Goal: Task Accomplishment & Management: Use online tool/utility

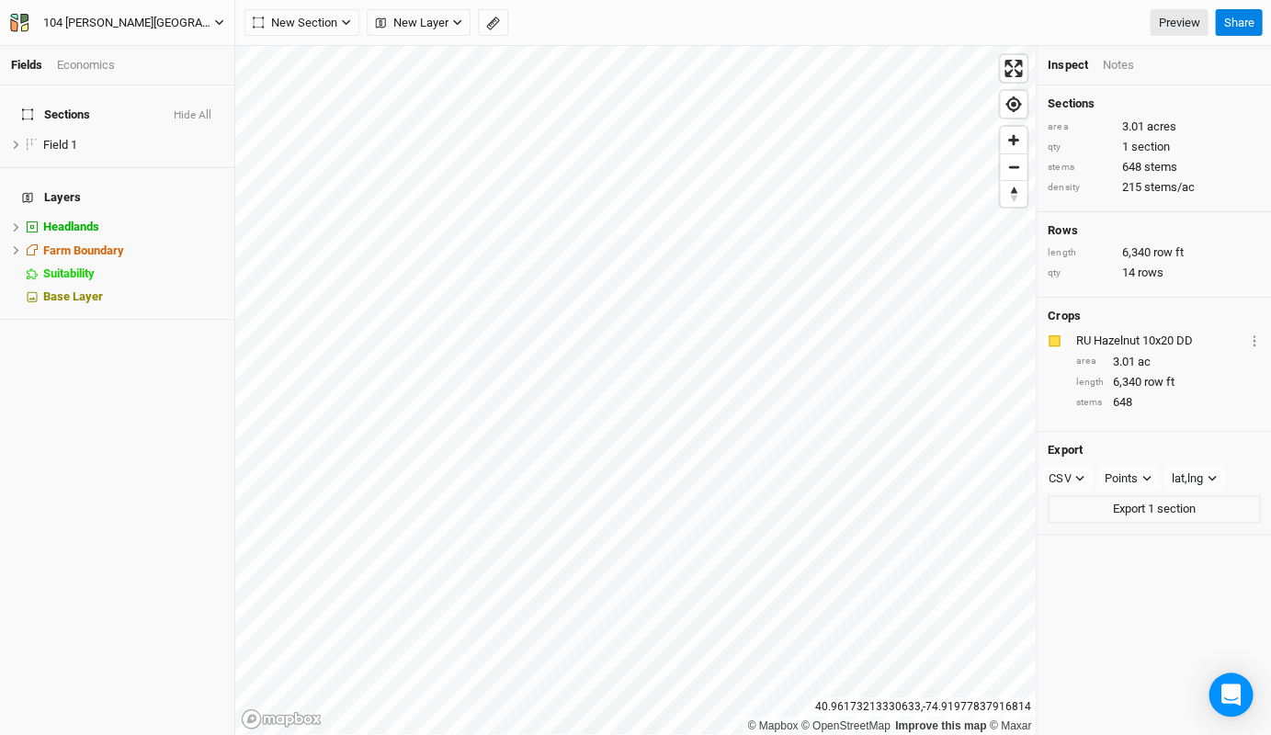
click at [132, 14] on div "104 [PERSON_NAME][GEOGRAPHIC_DATA] 1" at bounding box center [128, 23] width 171 height 18
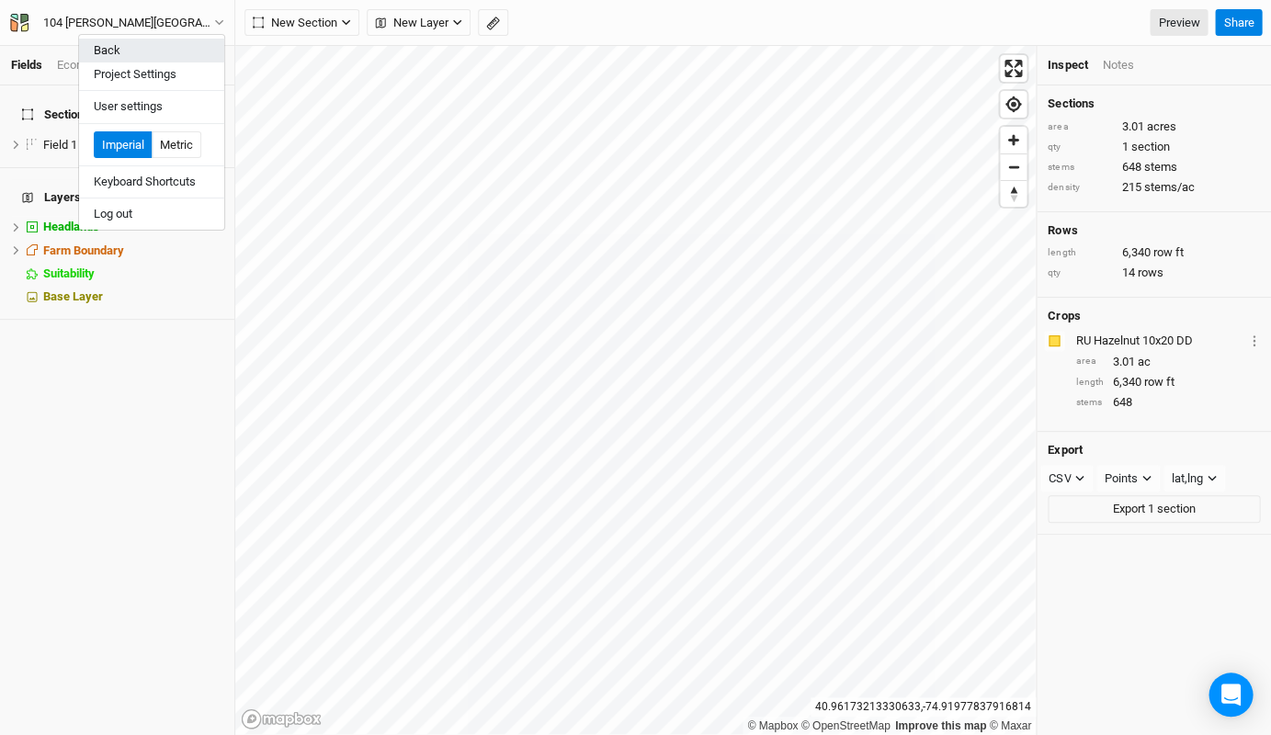
click at [146, 52] on button "Back" at bounding box center [151, 51] width 145 height 24
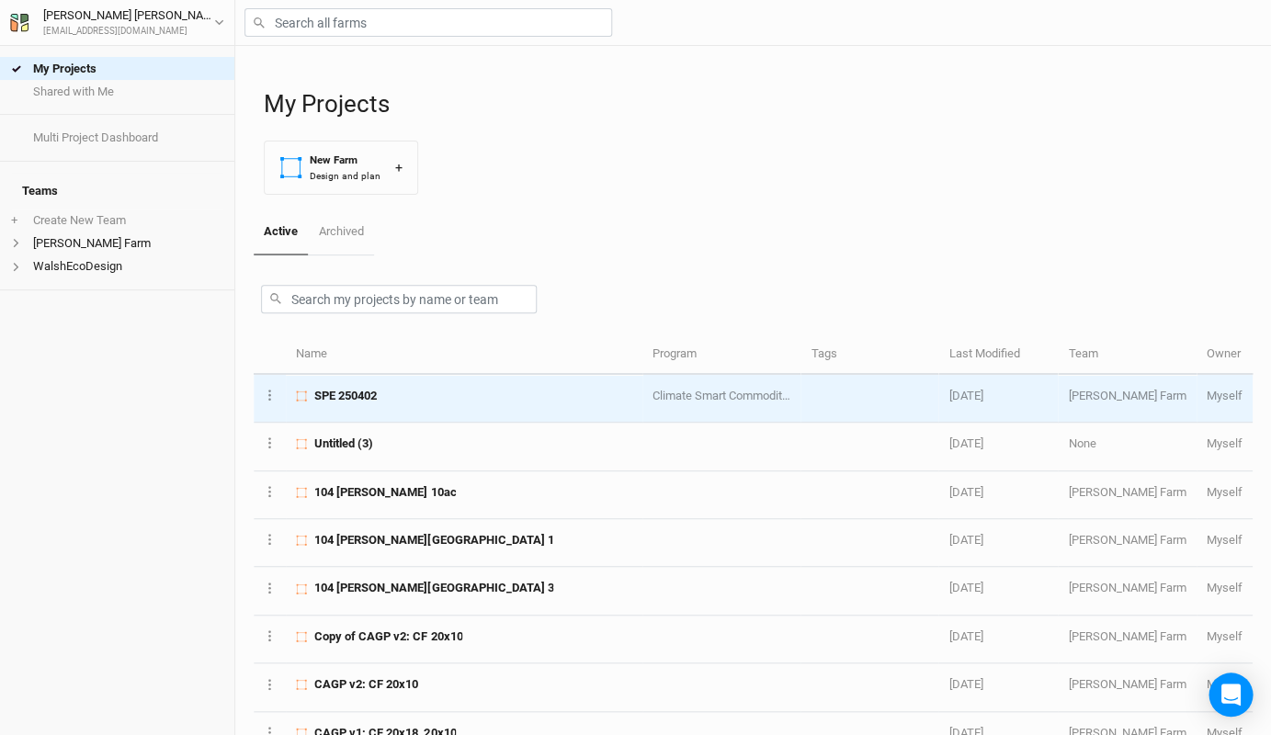
click at [358, 378] on td "SPE 250402" at bounding box center [464, 399] width 356 height 48
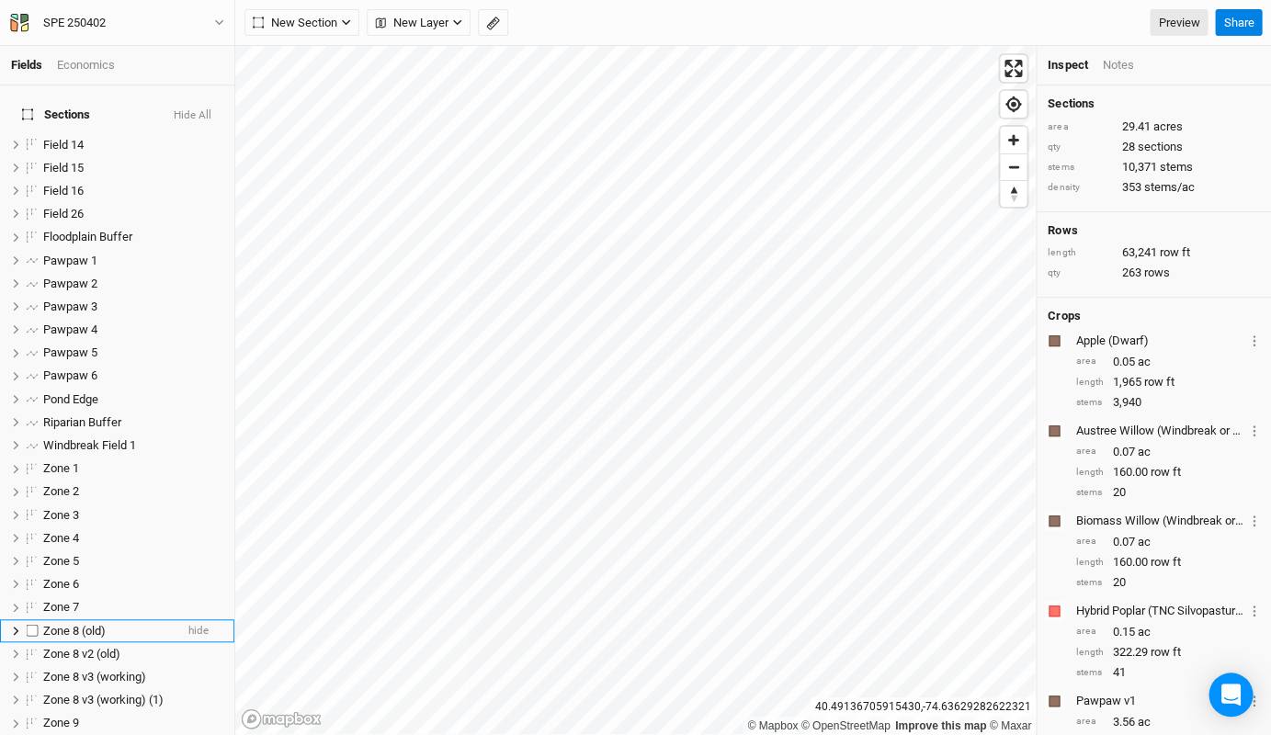
click at [29, 619] on label at bounding box center [32, 630] width 23 height 23
click at [29, 625] on input "checkbox" at bounding box center [33, 631] width 12 height 12
checkbox input "true"
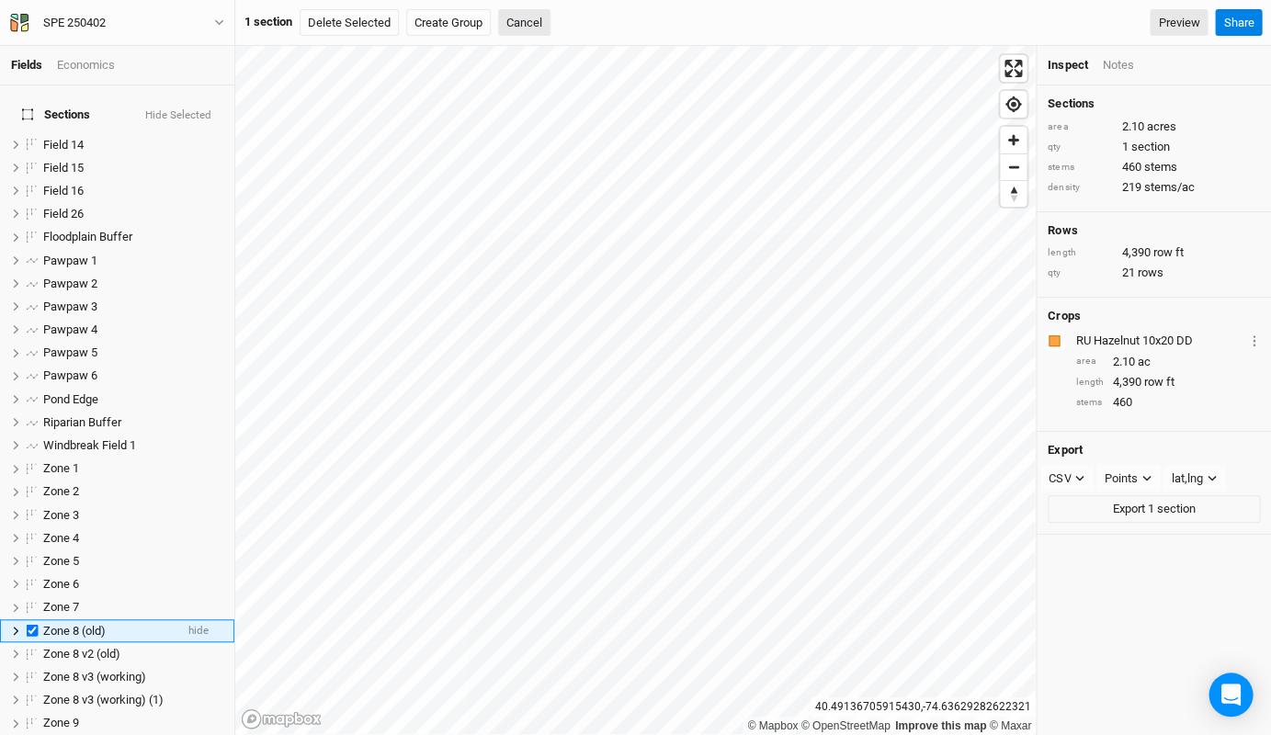
scroll to position [202, 0]
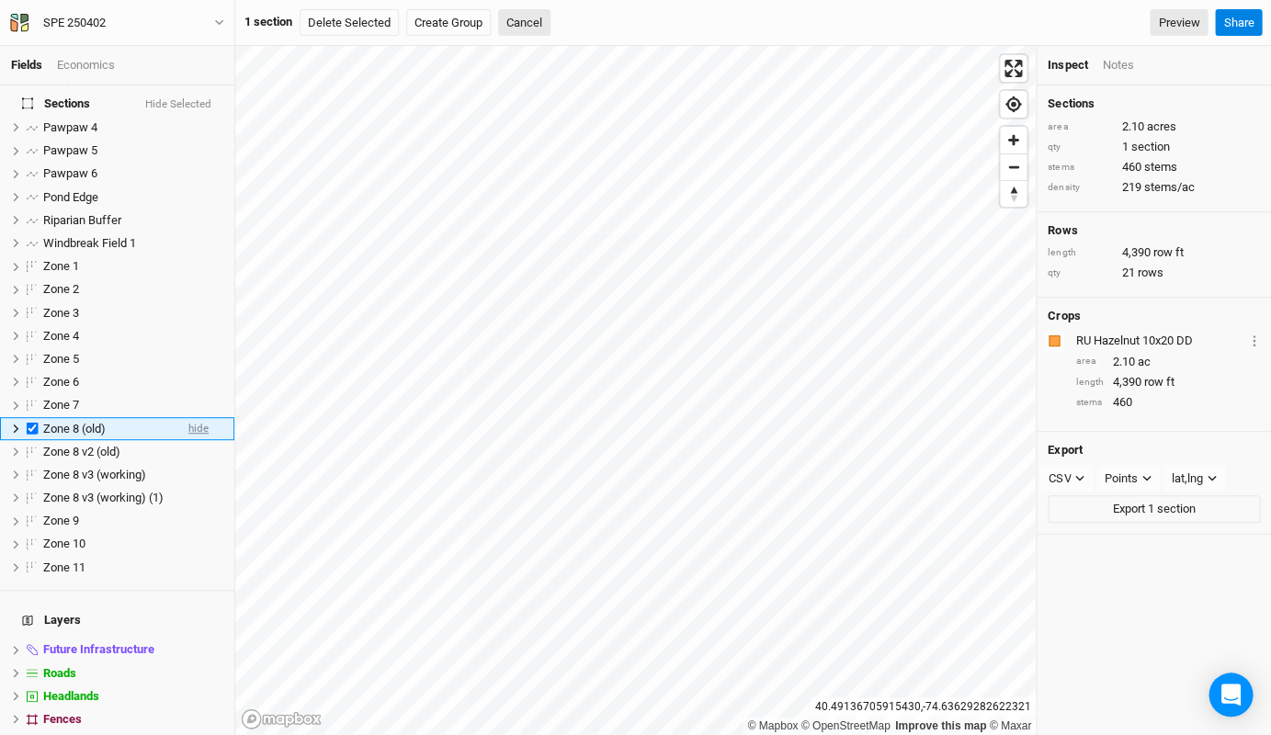
click at [188, 417] on span "hide" at bounding box center [198, 428] width 20 height 23
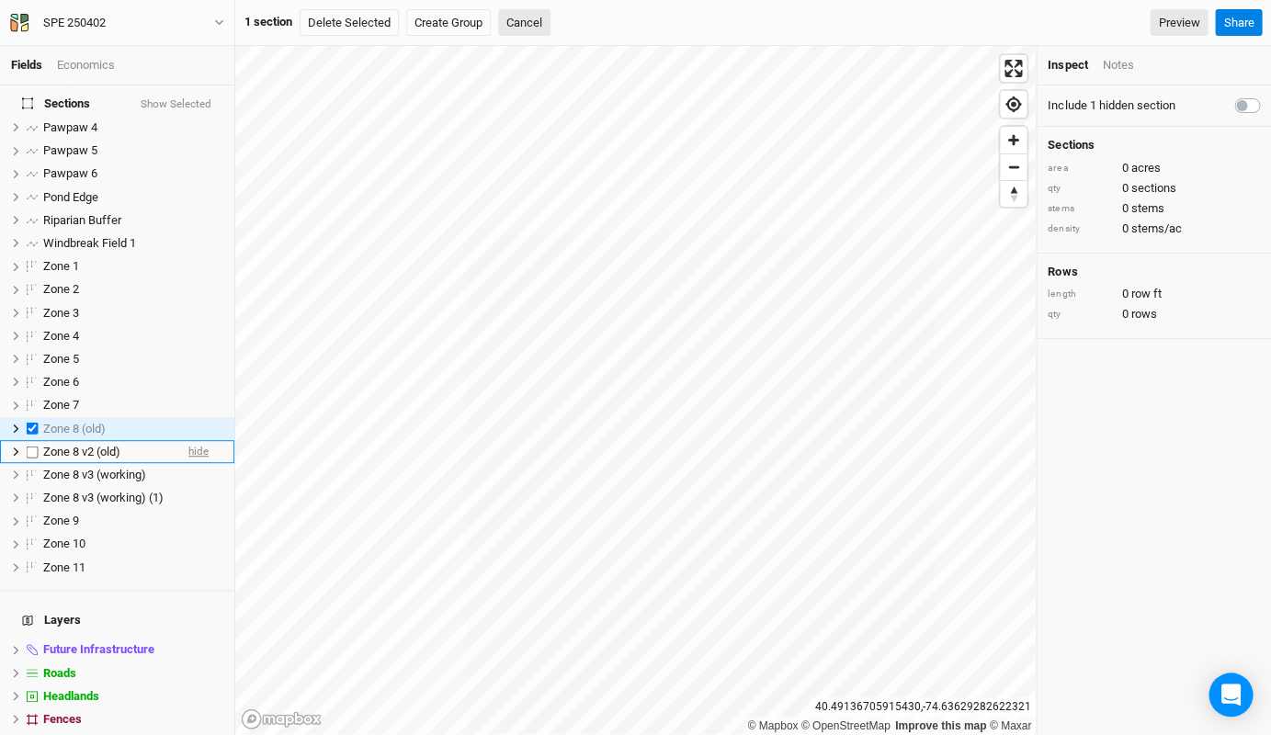
click at [198, 440] on span "hide" at bounding box center [198, 451] width 20 height 23
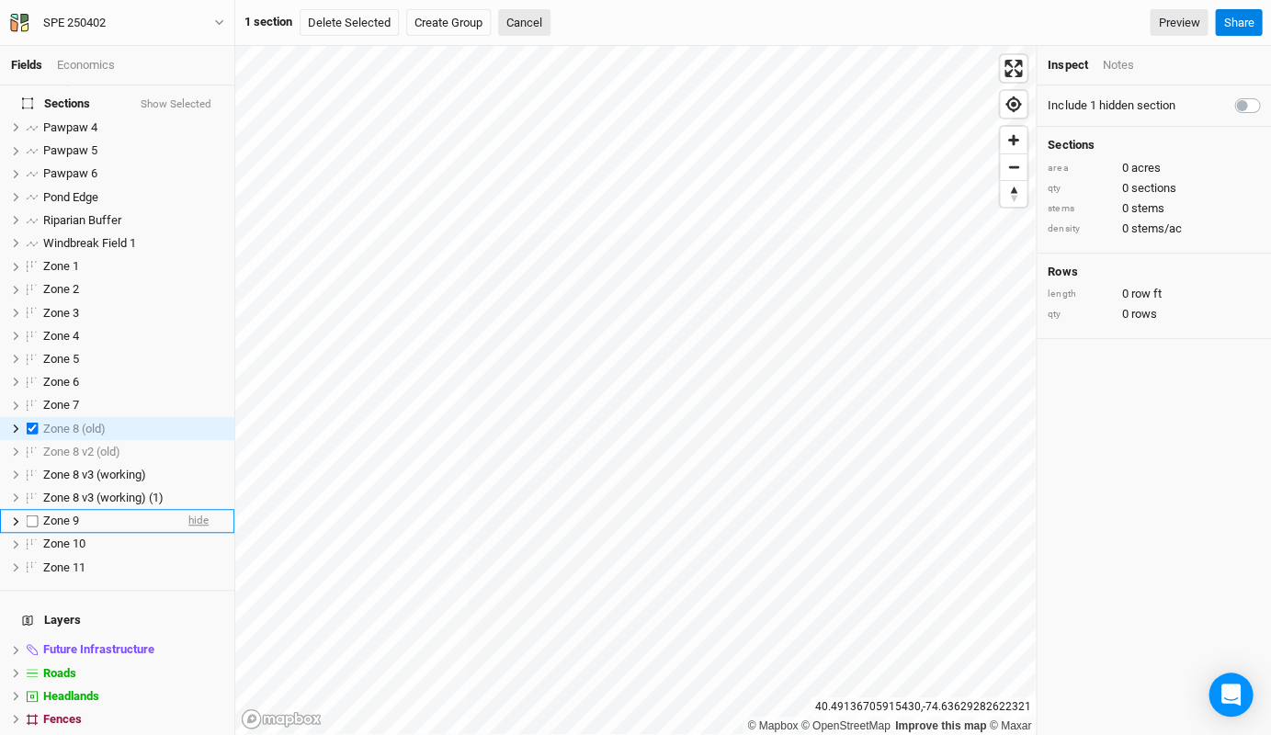
click at [202, 510] on span "hide" at bounding box center [198, 521] width 20 height 23
click at [200, 533] on span "hide" at bounding box center [198, 544] width 20 height 23
click at [201, 558] on div "Sections Show Selected Field 14 hide Field 15 hide Field 16 hide Field 26 hide …" at bounding box center [117, 236] width 234 height 707
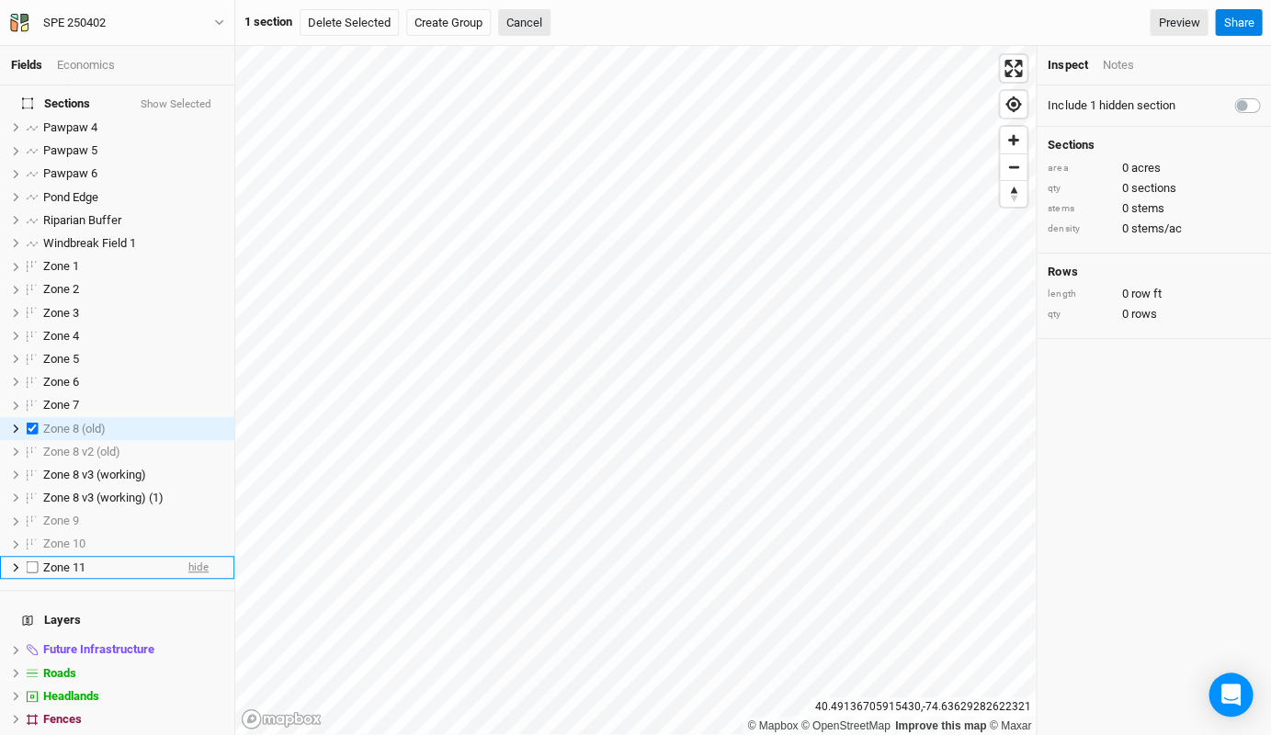
click at [199, 556] on span "hide" at bounding box center [198, 567] width 20 height 23
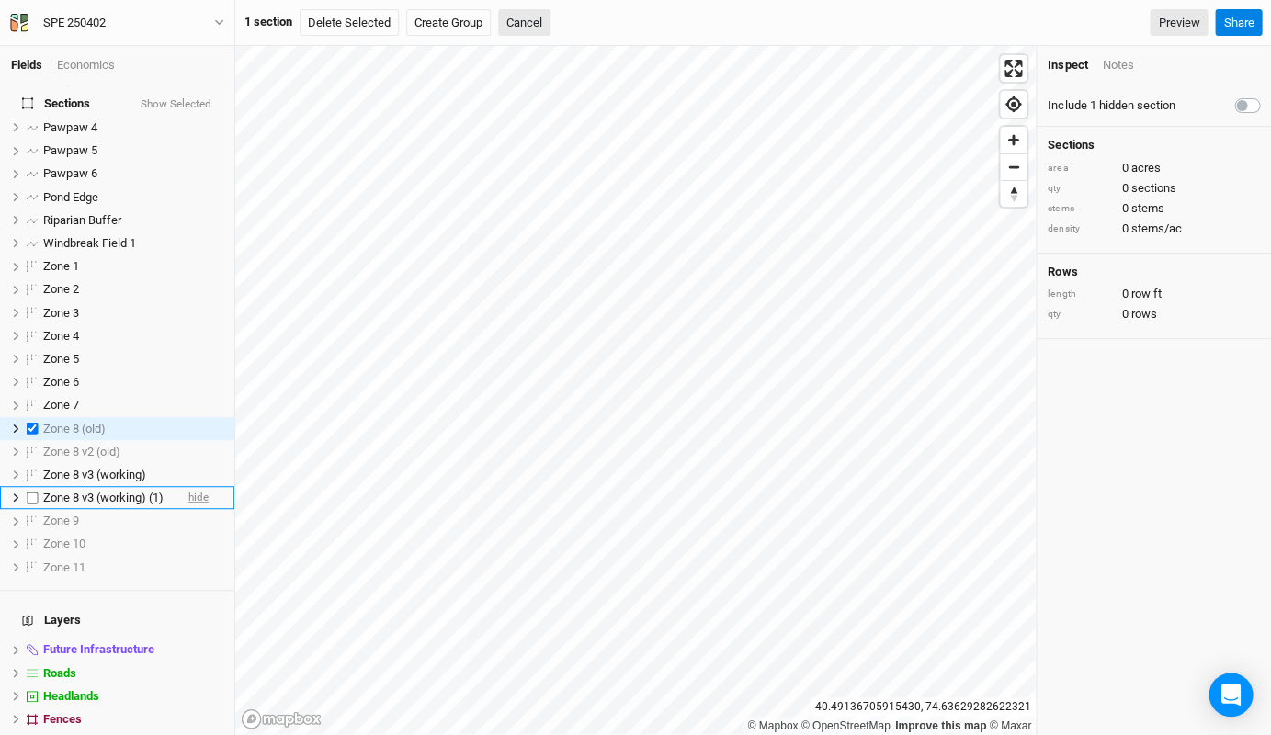
click at [198, 486] on span "hide" at bounding box center [198, 497] width 20 height 23
click at [140, 468] on span "Zone 8 v3 (working)" at bounding box center [94, 475] width 103 height 14
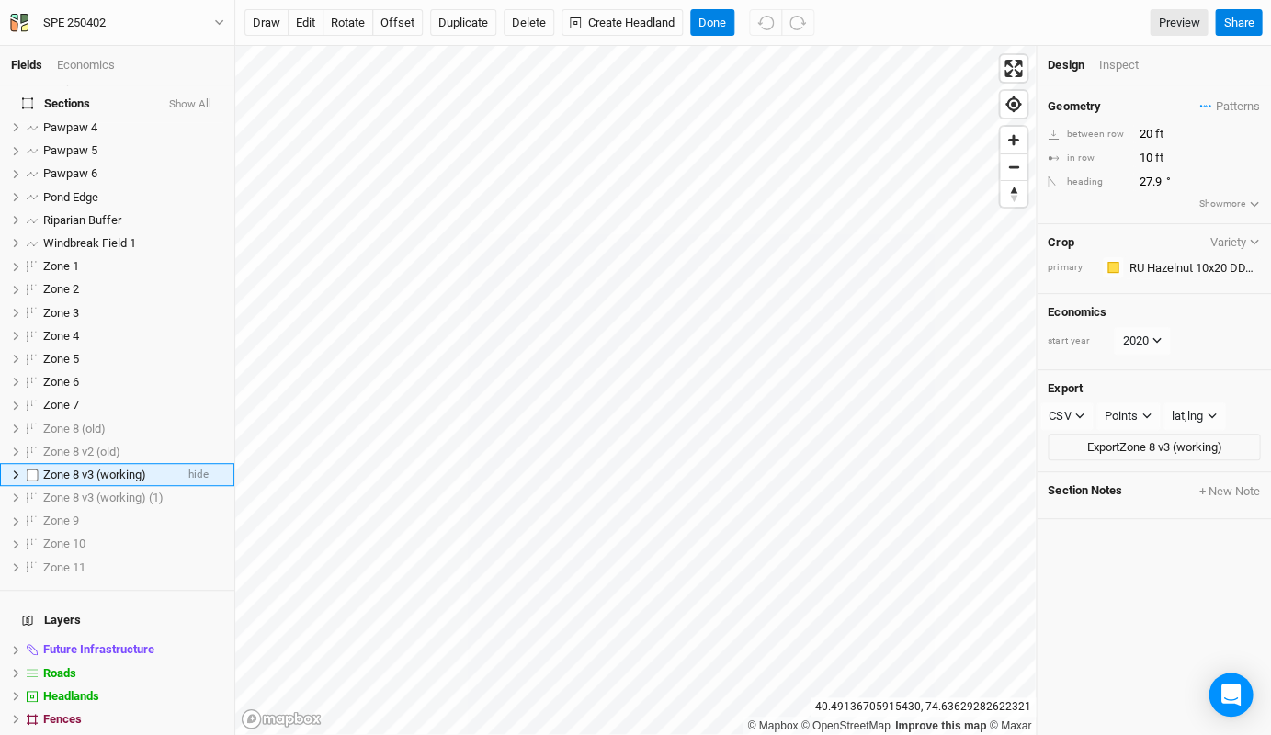
scroll to position [247, 0]
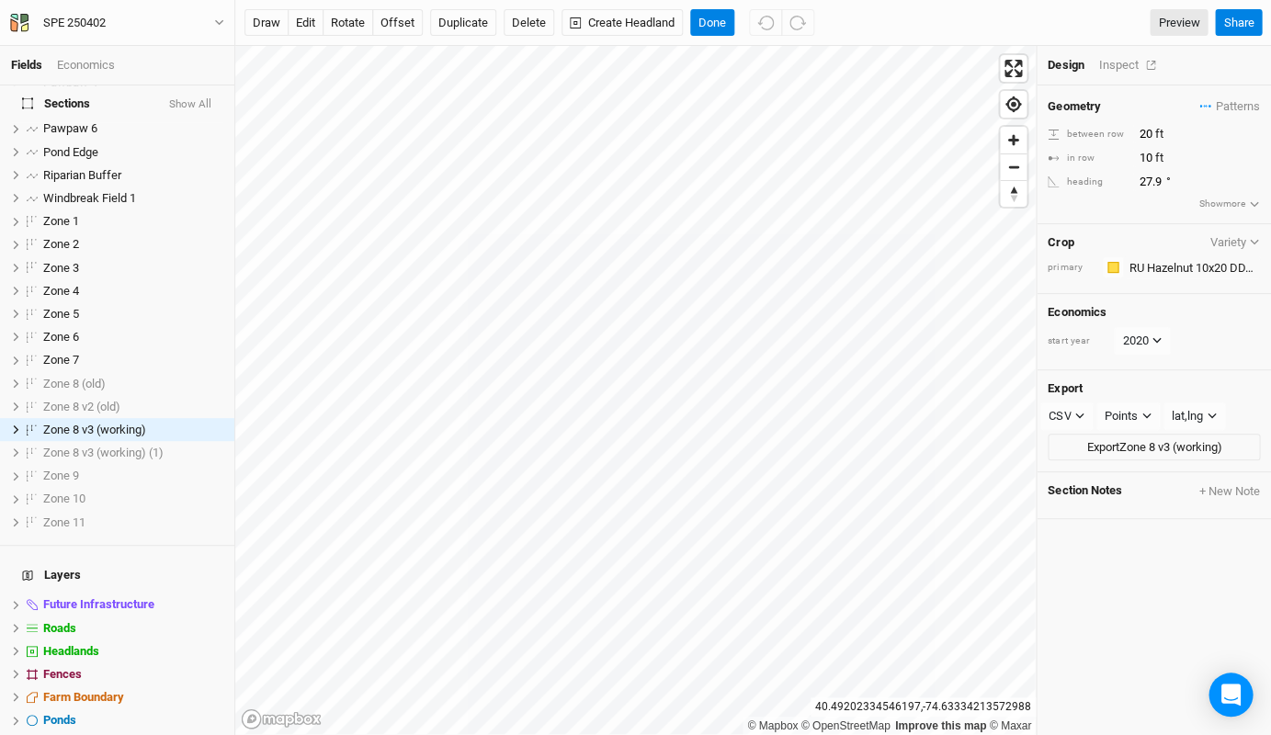
click at [1110, 67] on div "Inspect" at bounding box center [1130, 65] width 65 height 17
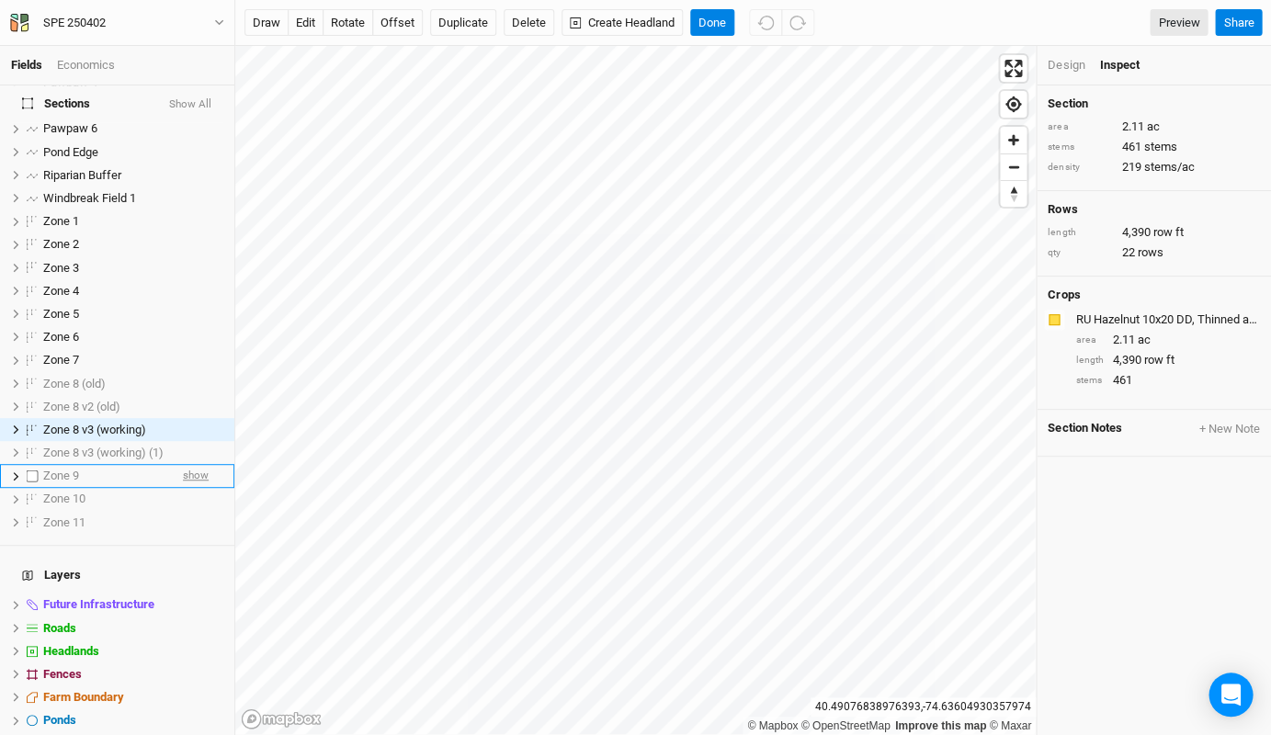
click at [187, 465] on span "show" at bounding box center [196, 476] width 26 height 23
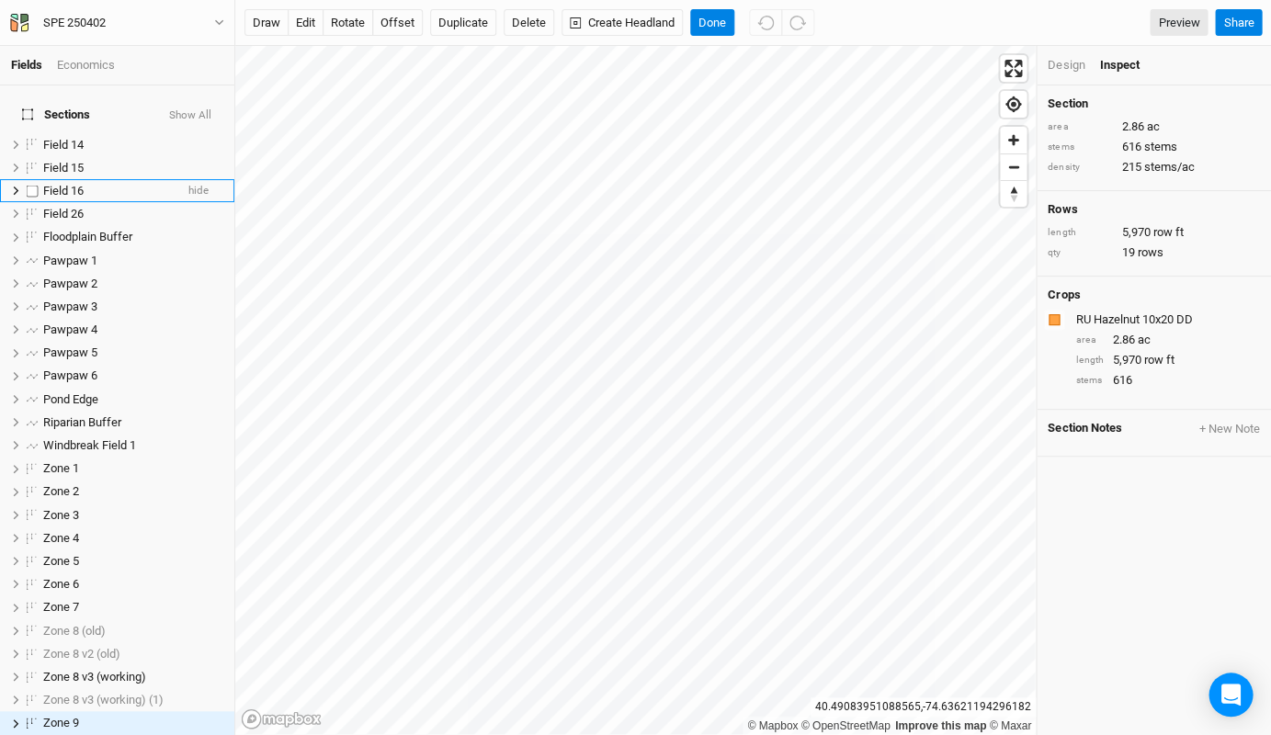
scroll to position [0, 0]
click at [199, 179] on span "hide" at bounding box center [198, 190] width 20 height 23
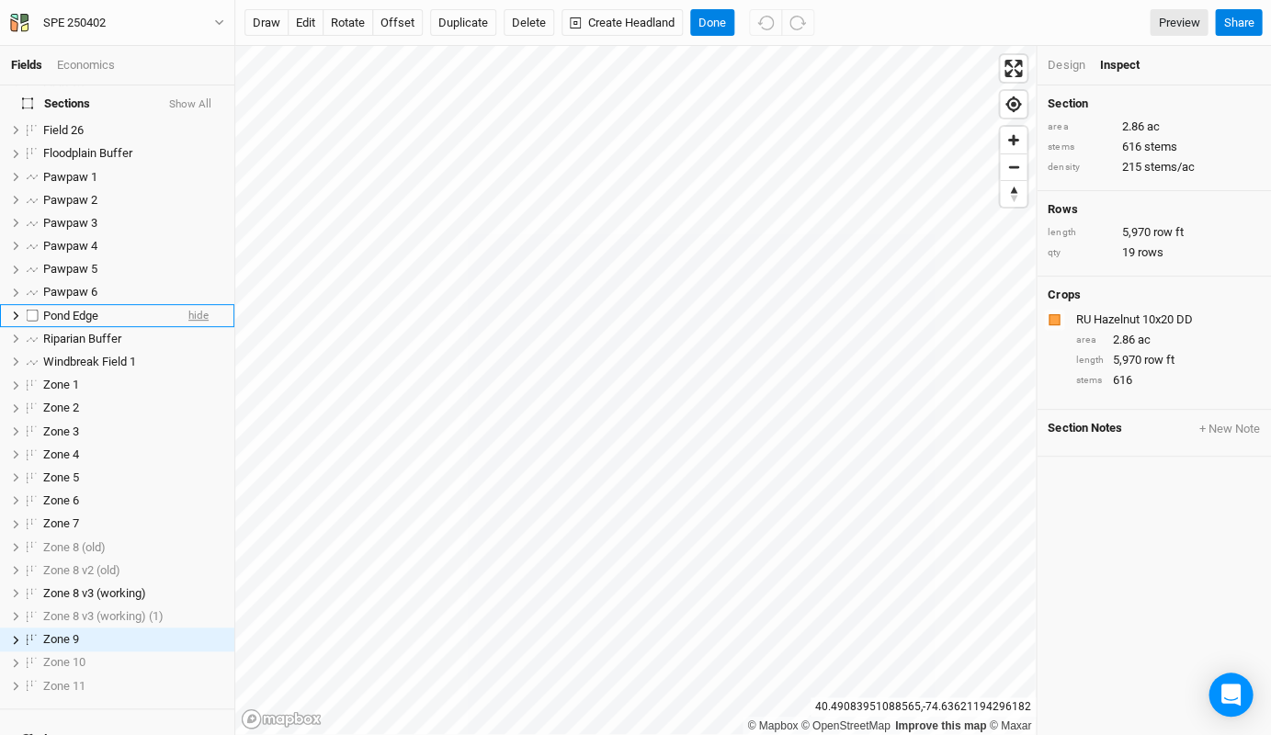
scroll to position [120, 0]
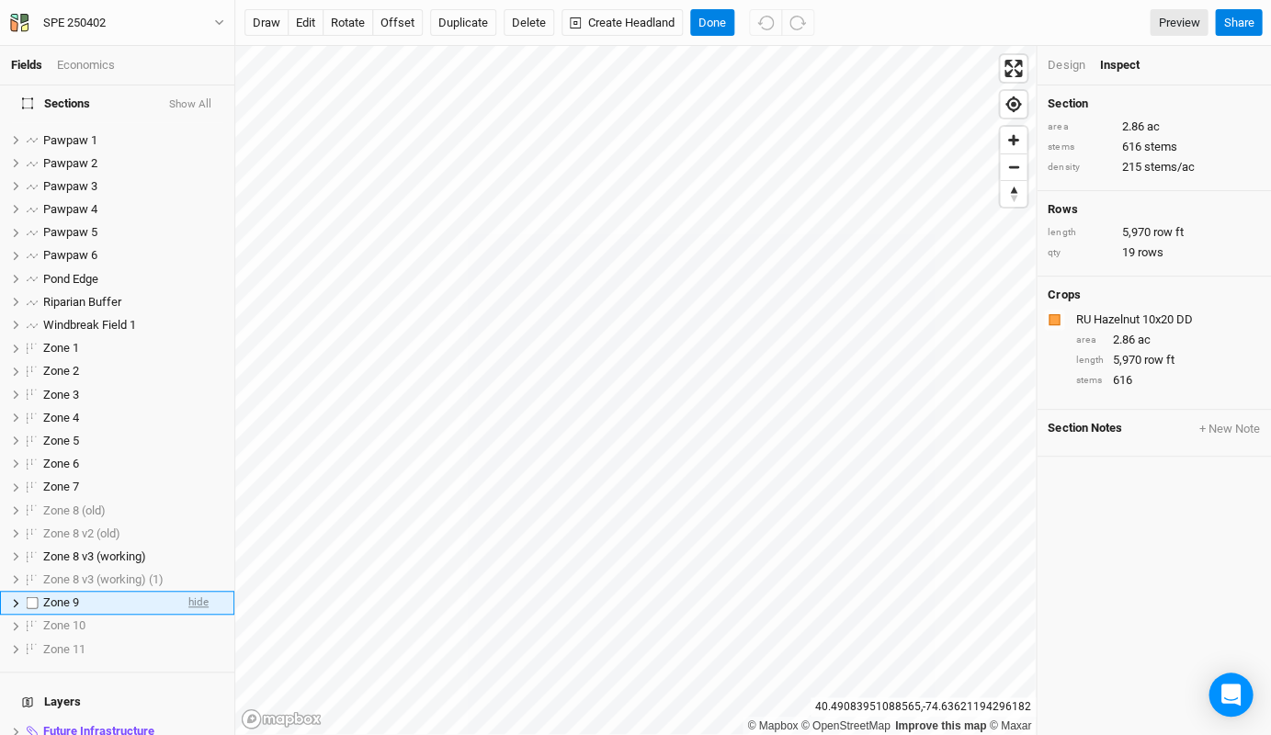
click at [191, 592] on span "hide" at bounding box center [198, 603] width 20 height 23
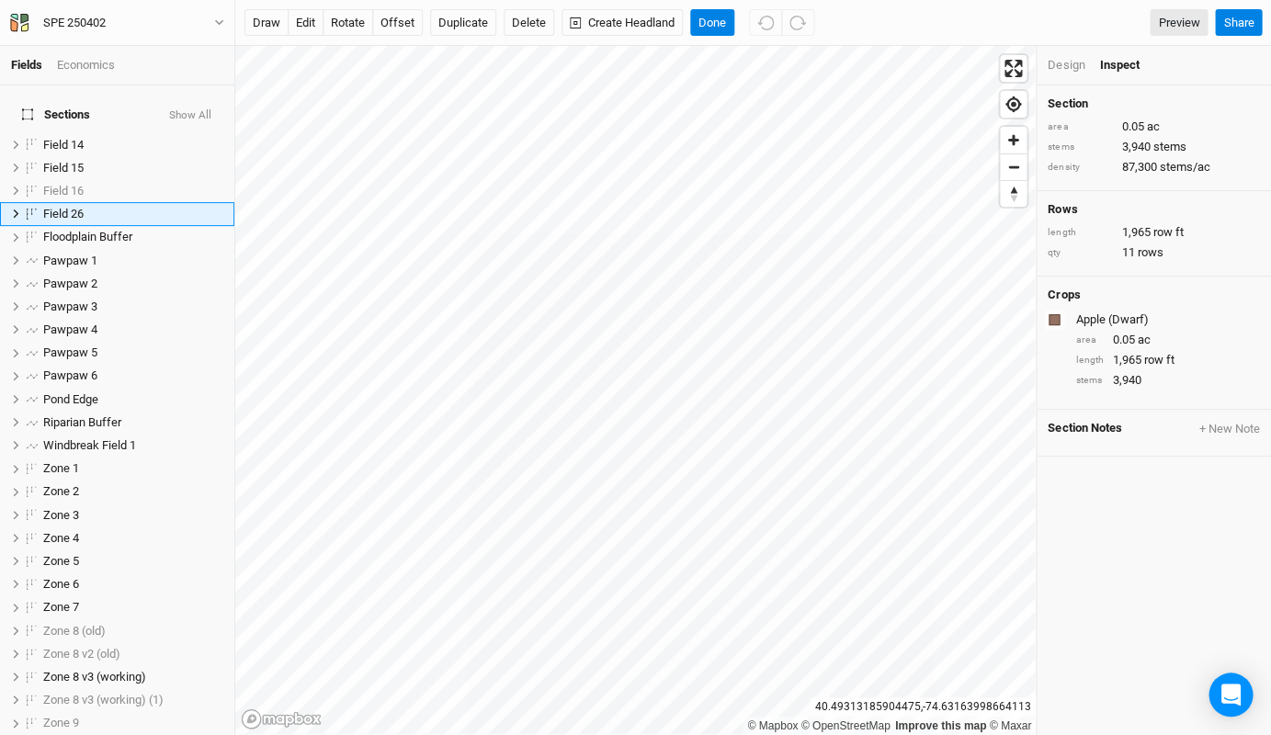
scroll to position [0, 0]
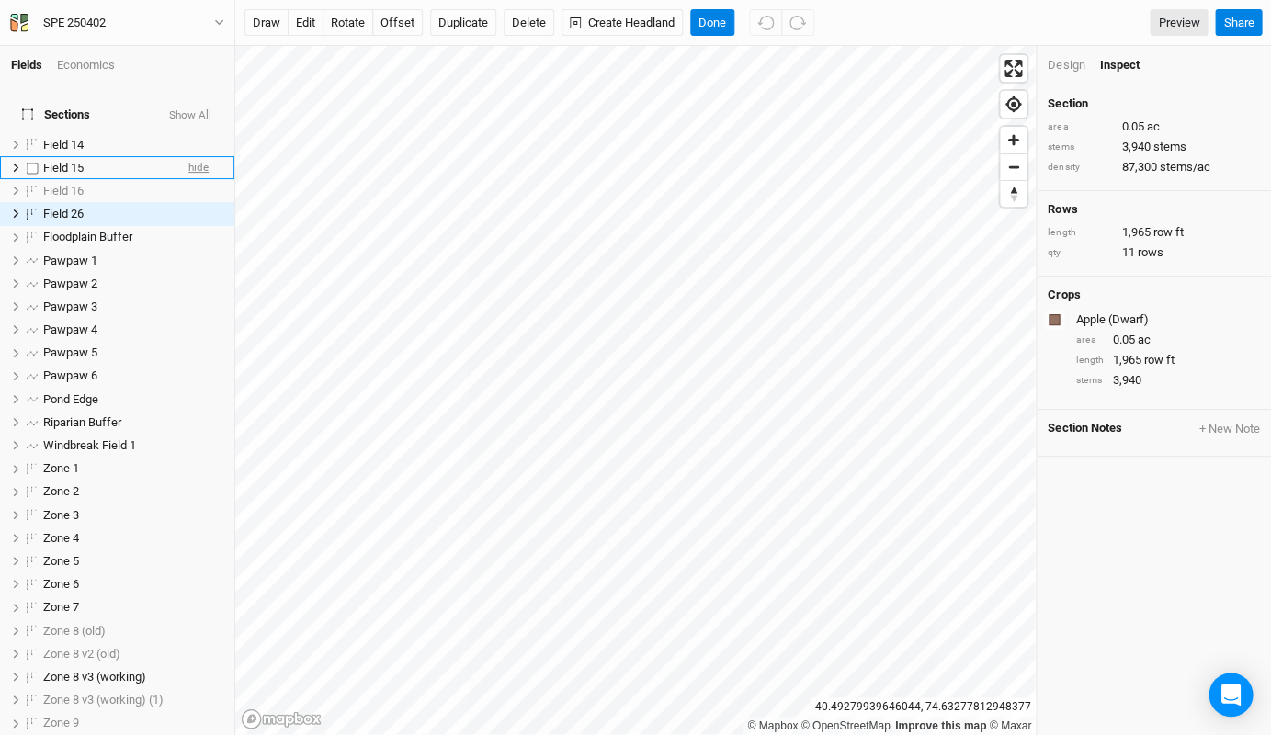
click at [206, 156] on span "hide" at bounding box center [198, 167] width 20 height 23
click at [194, 133] on span "hide" at bounding box center [198, 144] width 20 height 23
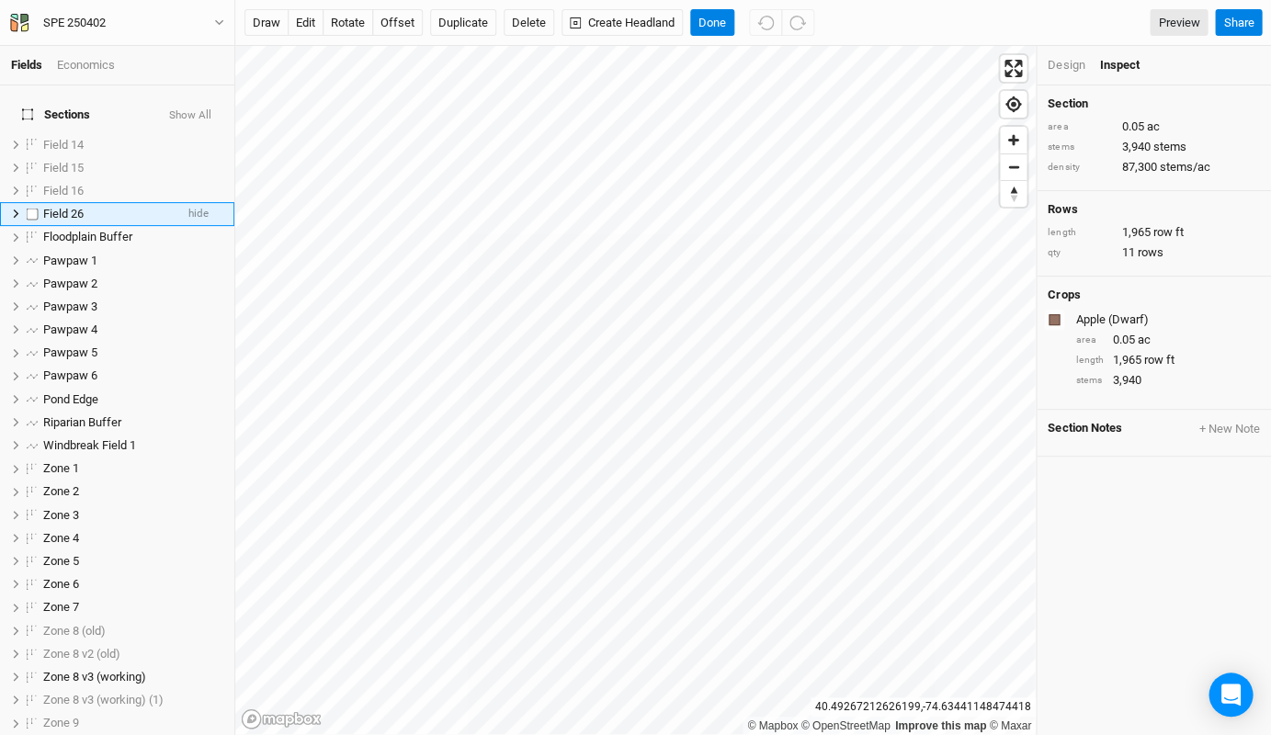
click at [139, 207] on div "Field 26" at bounding box center [108, 214] width 130 height 15
click at [309, 26] on button "edit" at bounding box center [306, 23] width 36 height 28
click at [346, 30] on button "rotate" at bounding box center [347, 23] width 51 height 28
click at [721, 20] on button "Done" at bounding box center [712, 23] width 44 height 28
click at [1077, 62] on div "Design" at bounding box center [1065, 65] width 37 height 17
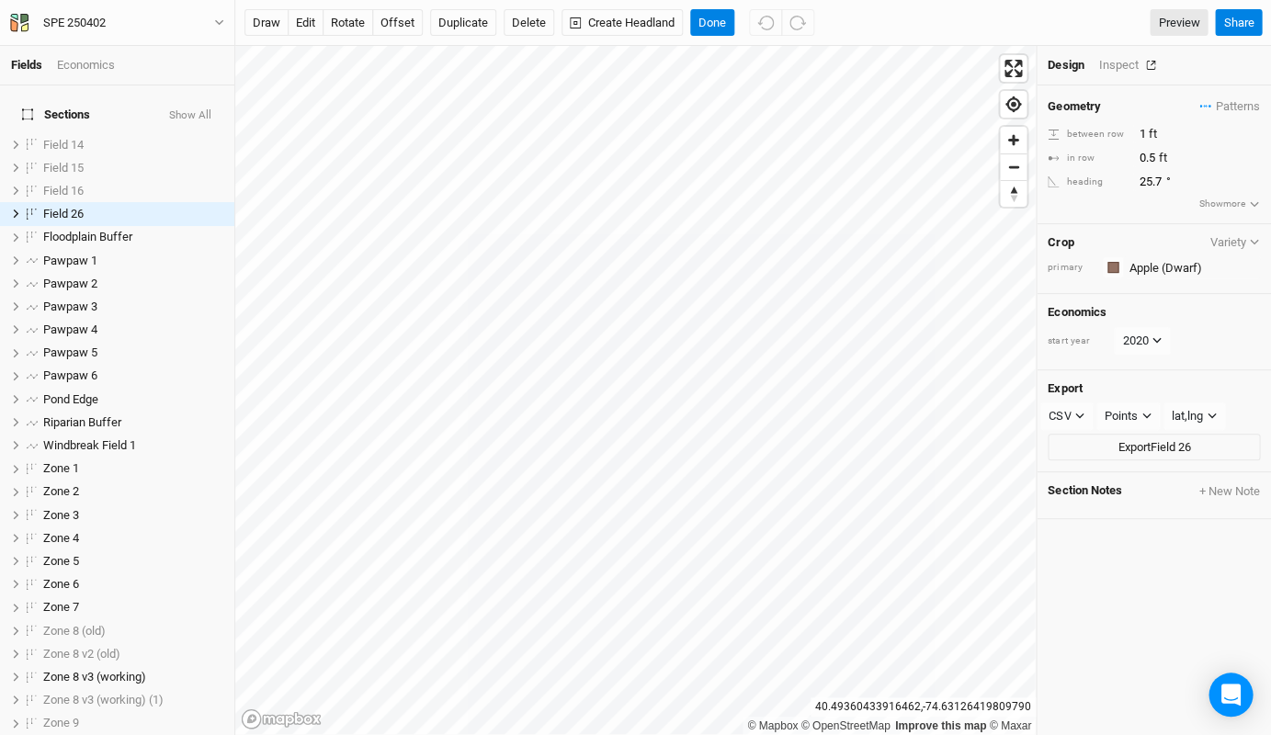
click at [1141, 62] on button "button" at bounding box center [1150, 65] width 26 height 13
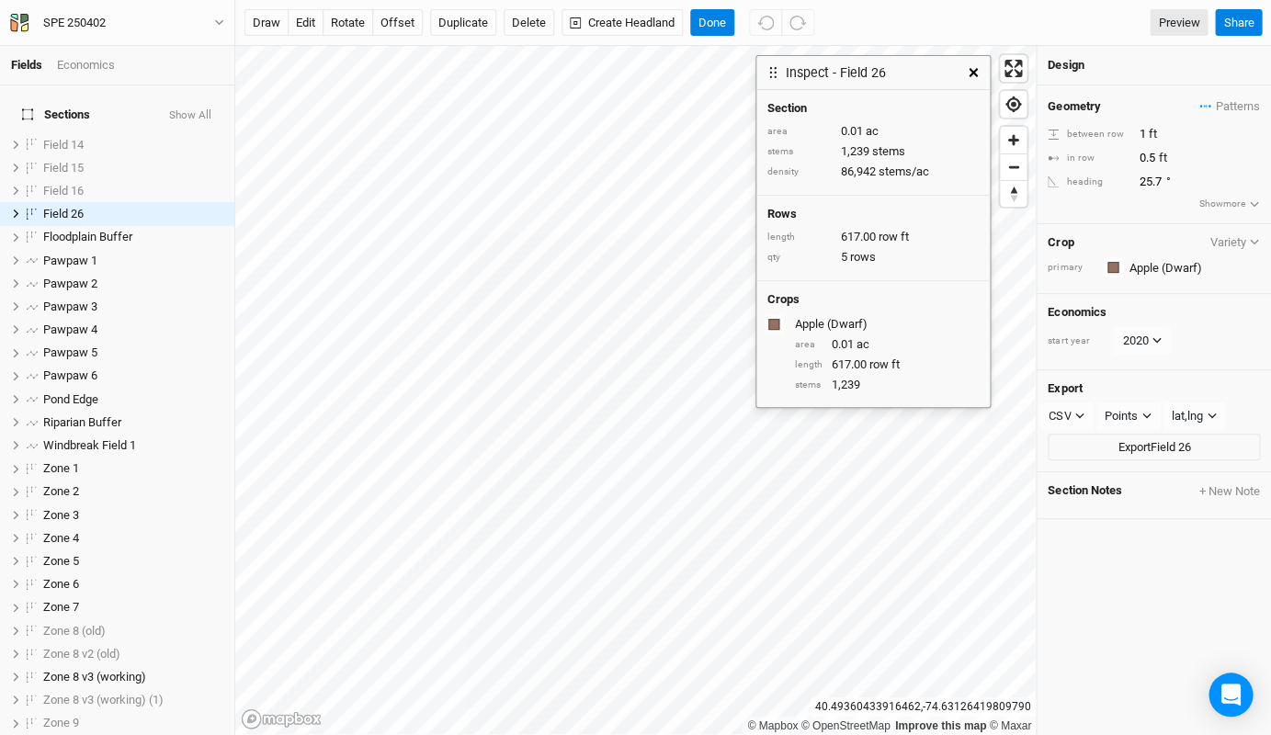
click at [966, 72] on button "button" at bounding box center [972, 72] width 33 height 33
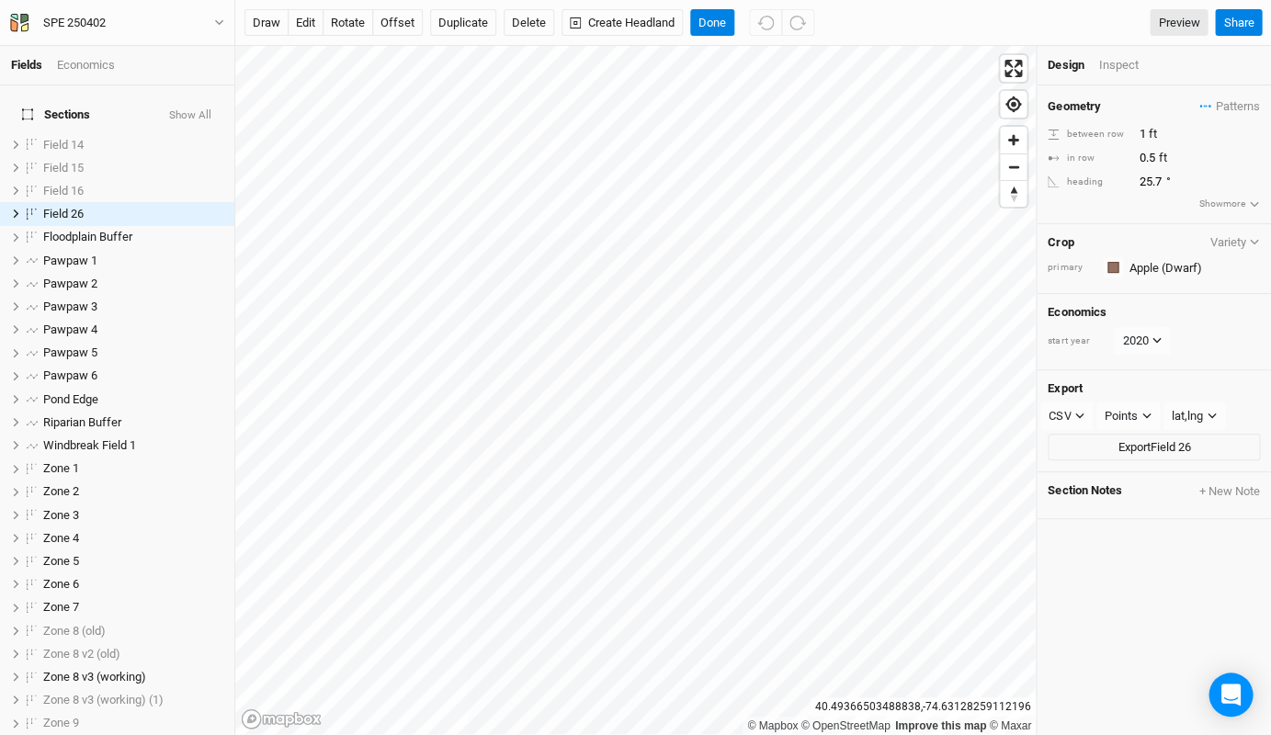
click at [1121, 65] on div "Inspect" at bounding box center [1130, 65] width 65 height 17
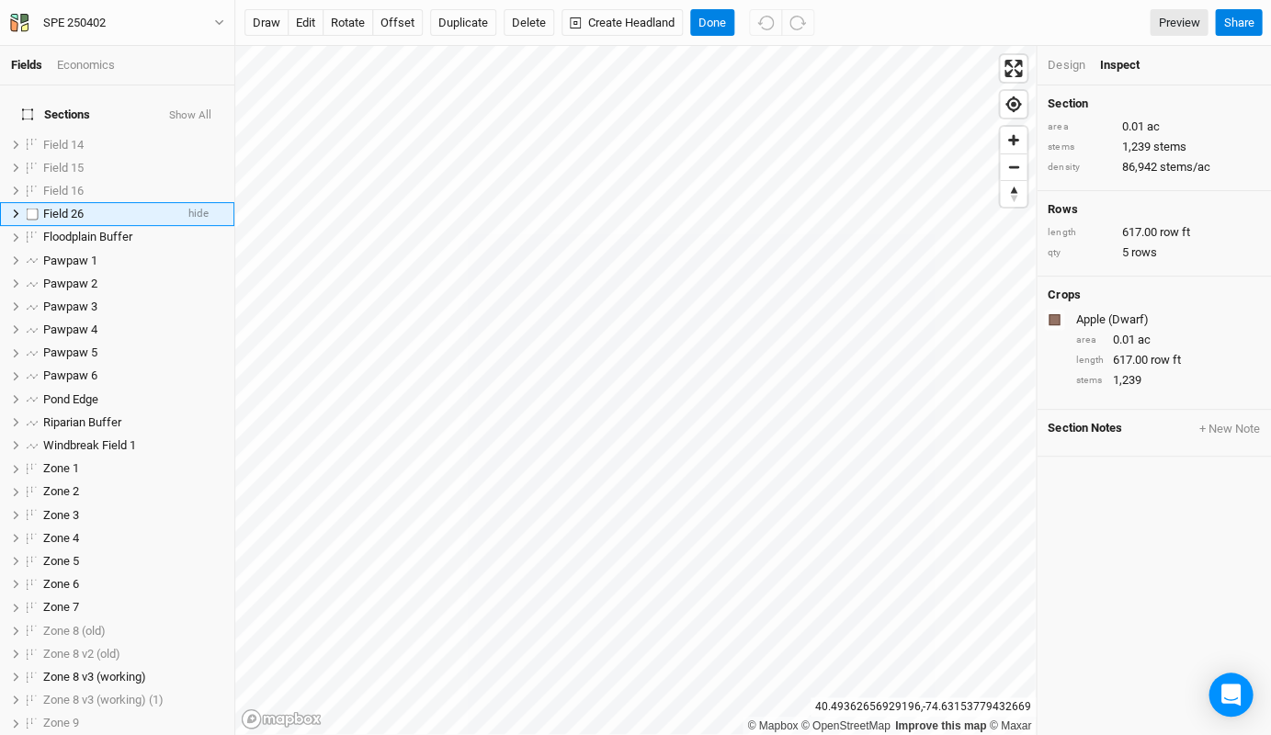
click at [69, 207] on span "Field 26" at bounding box center [63, 214] width 40 height 14
type input "Garlic"
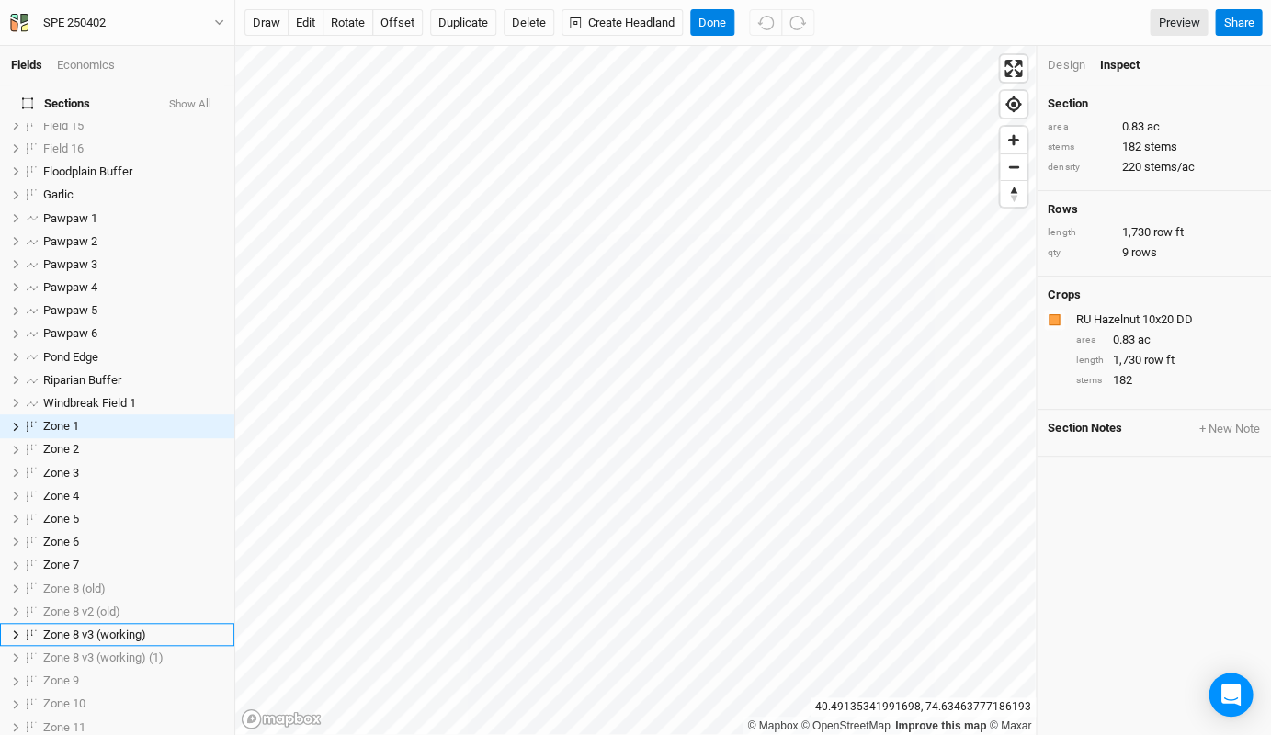
scroll to position [247, 0]
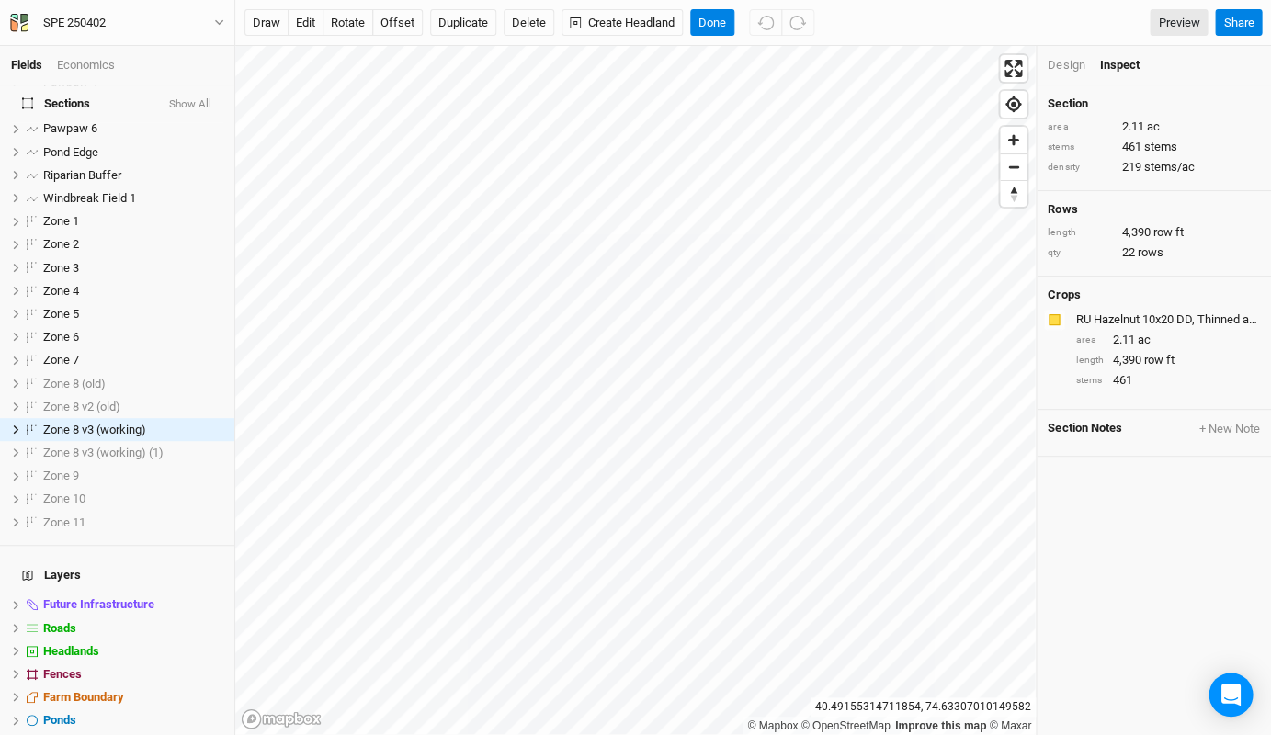
click at [1204, 311] on div "RU Hazelnut 10x20 DD, Thinned abc" at bounding box center [1165, 319] width 181 height 17
click at [1129, 312] on div "RU Hazelnut 10x20 DD, Thinned abc" at bounding box center [1165, 319] width 181 height 17
click at [1056, 315] on div "button" at bounding box center [1053, 319] width 11 height 11
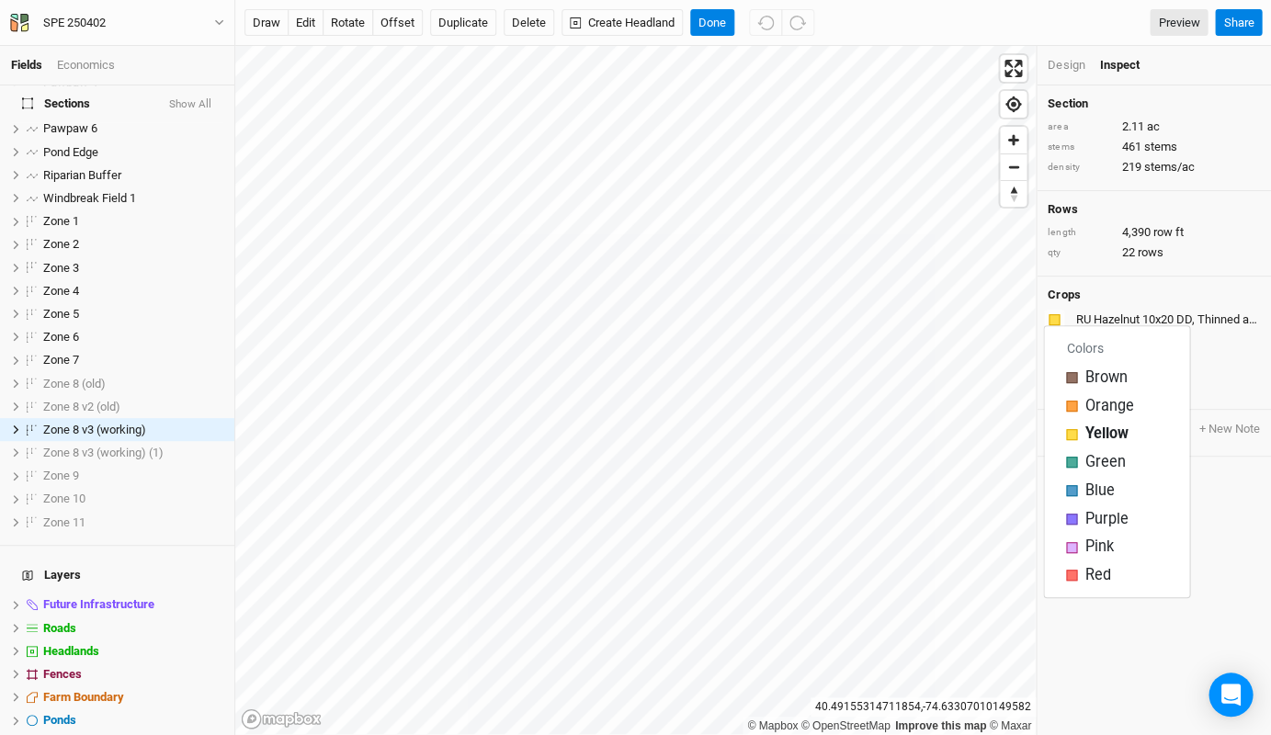
click at [1116, 312] on div "RU Hazelnut 10x20 DD, Thinned abc" at bounding box center [1165, 319] width 181 height 17
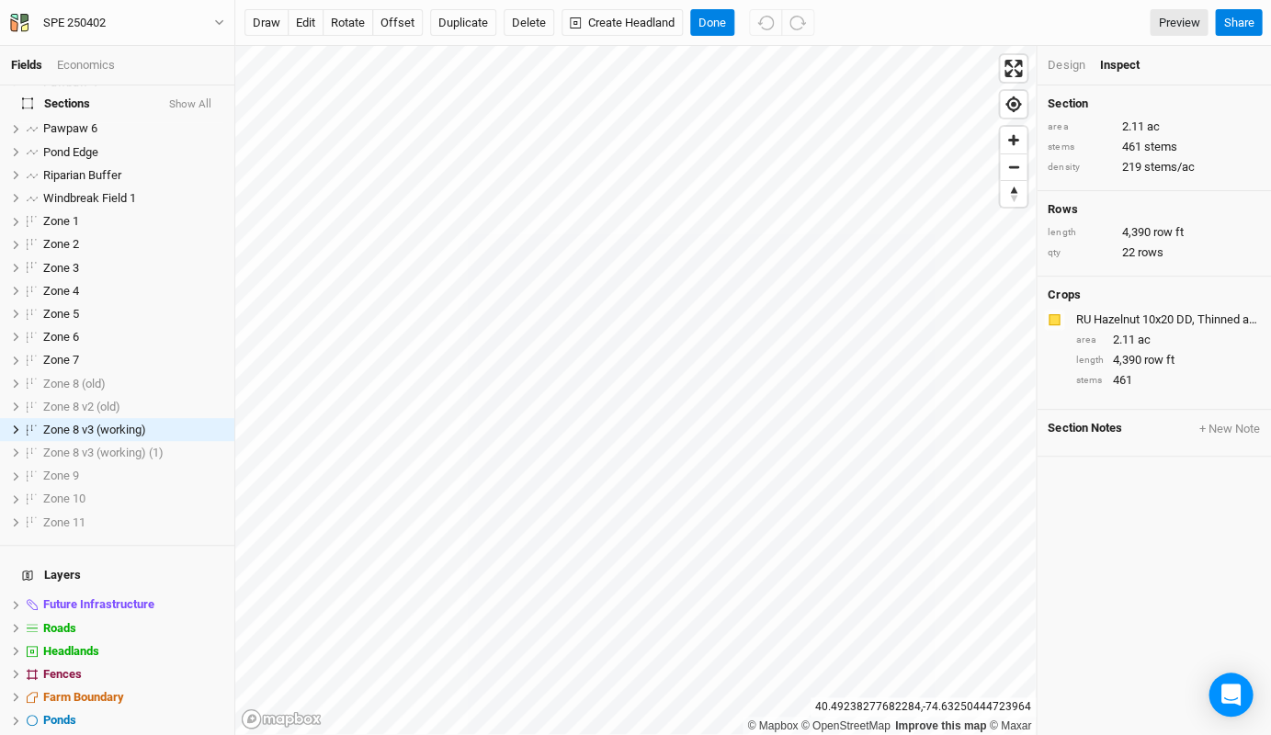
click at [1075, 70] on div "Design" at bounding box center [1065, 65] width 37 height 17
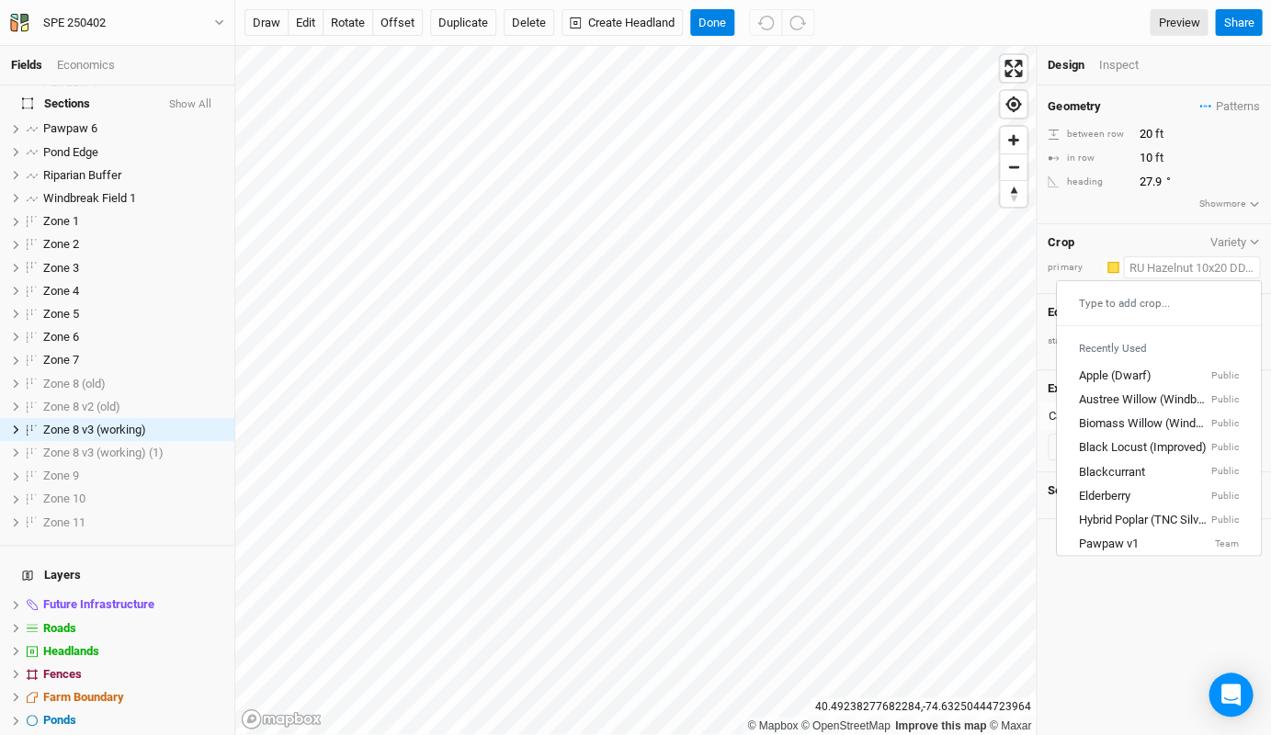
click at [1224, 256] on input "text" at bounding box center [1191, 267] width 137 height 22
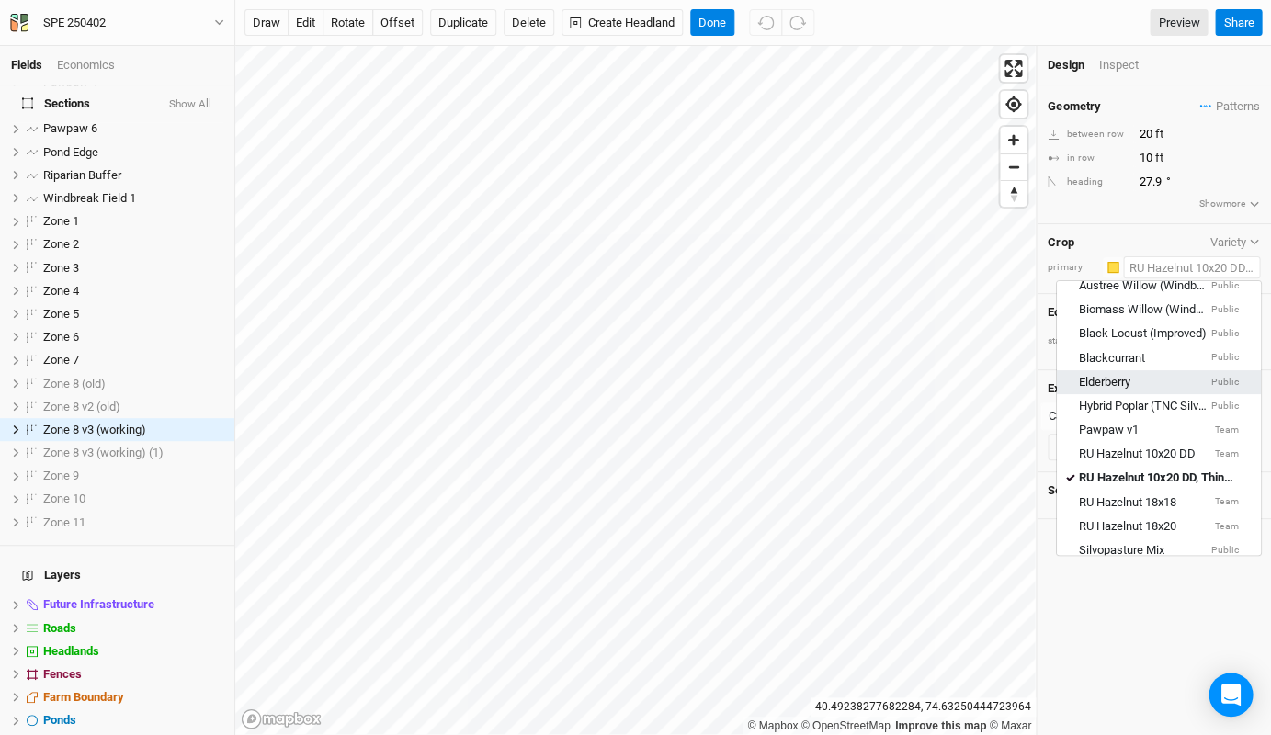
scroll to position [122, 0]
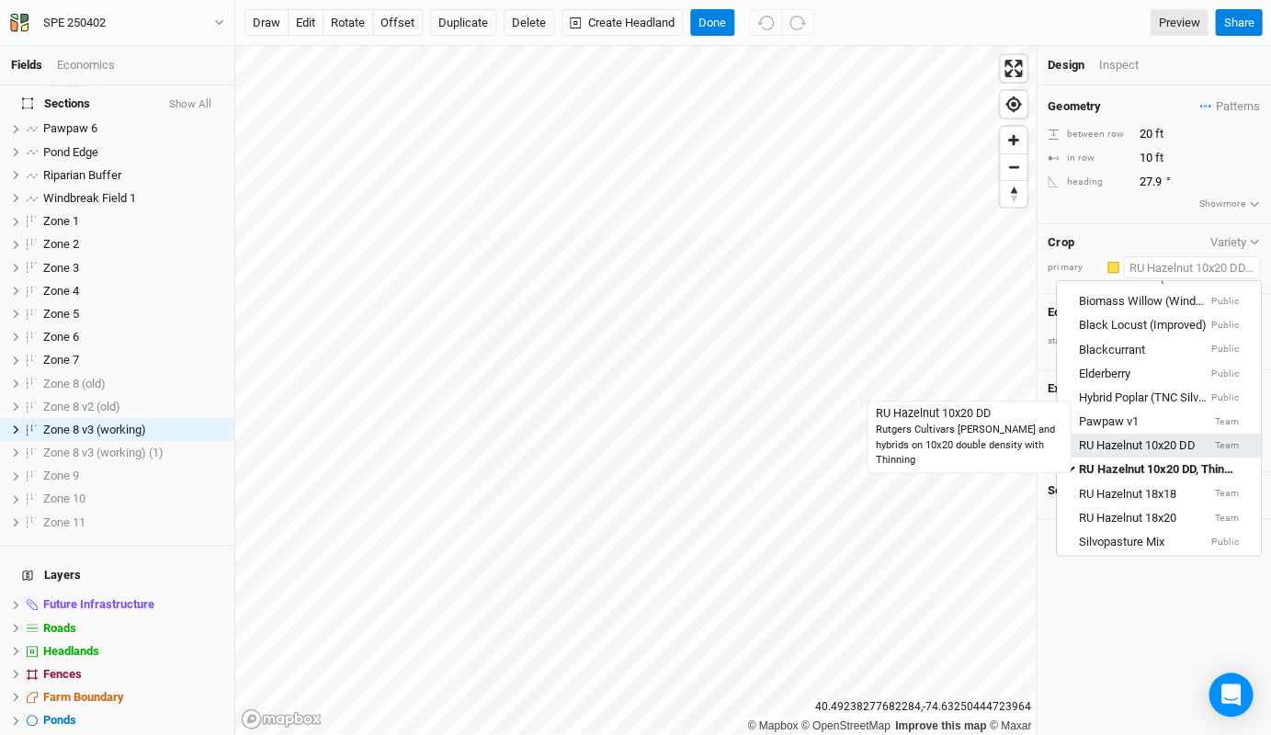
click at [1177, 438] on div "RU Hazelnut 10x20 DD" at bounding box center [1137, 446] width 117 height 17
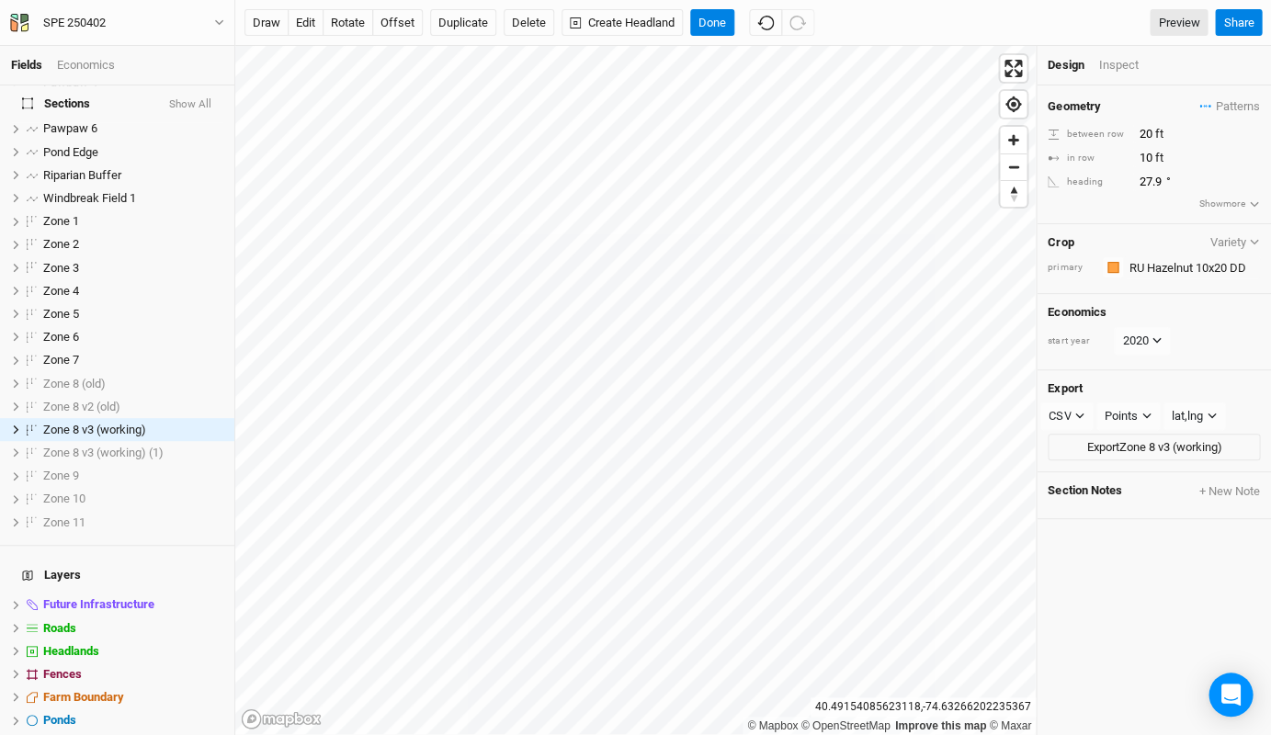
click at [1124, 64] on div "Inspect" at bounding box center [1130, 65] width 65 height 17
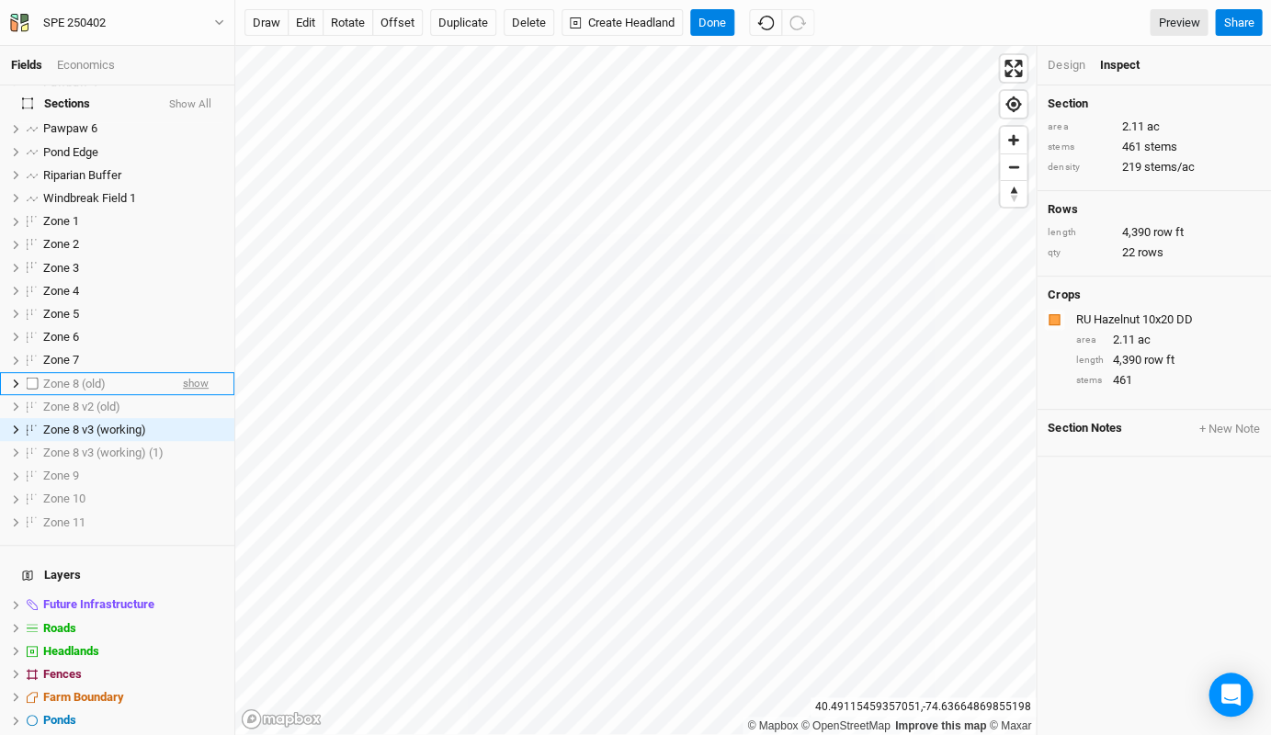
click at [184, 372] on span "show" at bounding box center [196, 383] width 26 height 23
click at [191, 372] on span "hide" at bounding box center [198, 383] width 20 height 23
click at [199, 395] on span "show" at bounding box center [196, 406] width 26 height 23
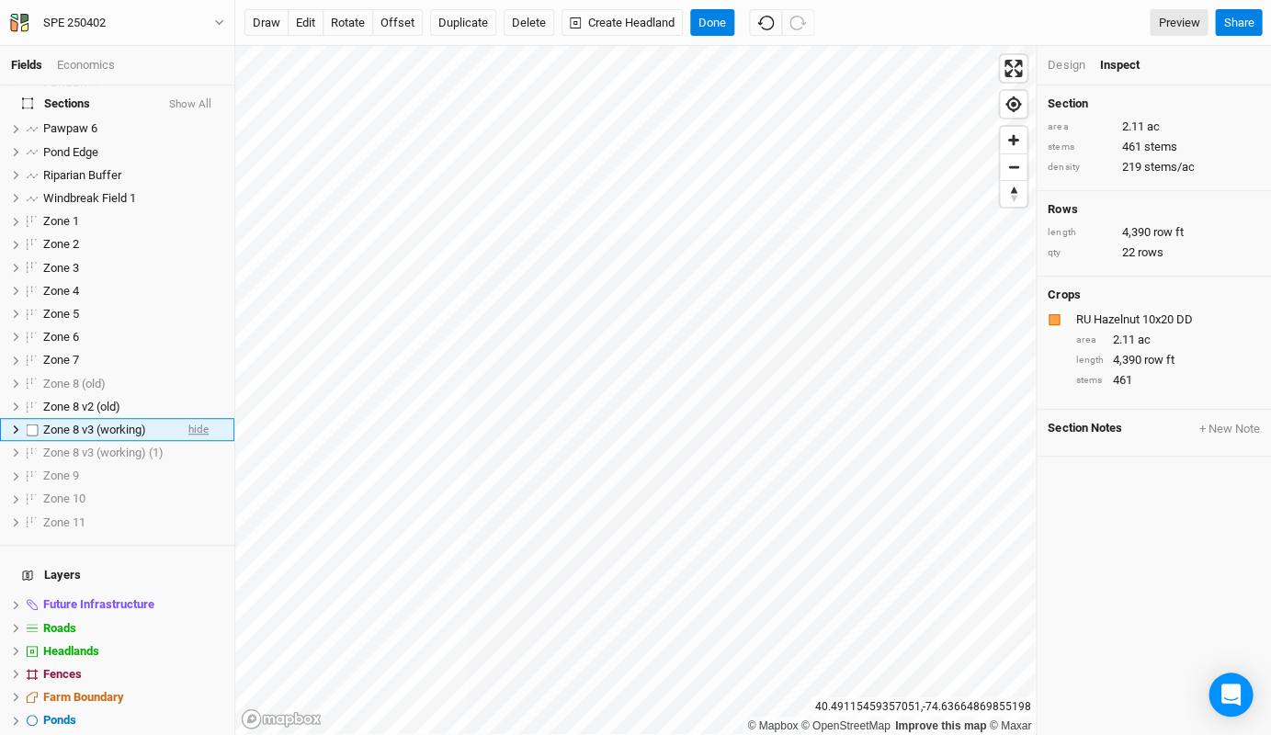
click at [192, 418] on span "hide" at bounding box center [198, 429] width 20 height 23
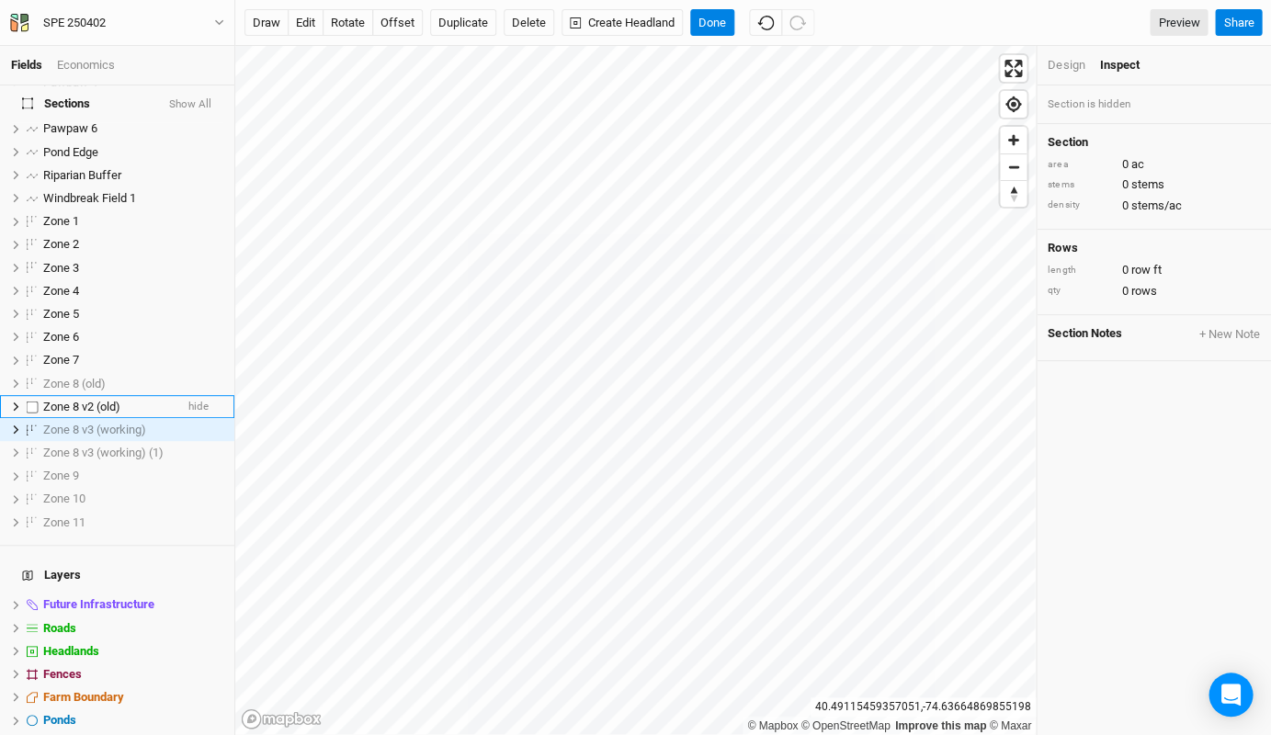
click at [175, 395] on li "Zone 8 v2 (old) hide" at bounding box center [117, 406] width 234 height 23
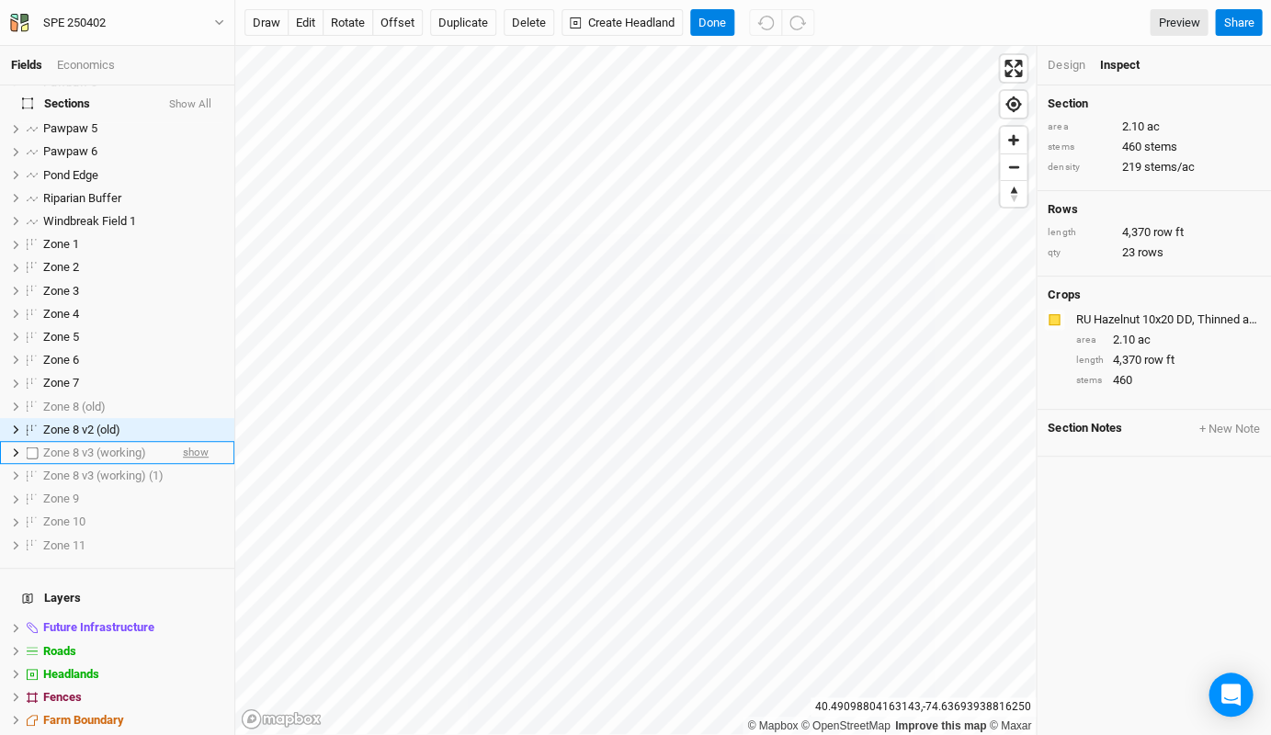
click at [197, 441] on span "show" at bounding box center [196, 452] width 26 height 23
click at [191, 418] on span "hide" at bounding box center [198, 429] width 20 height 23
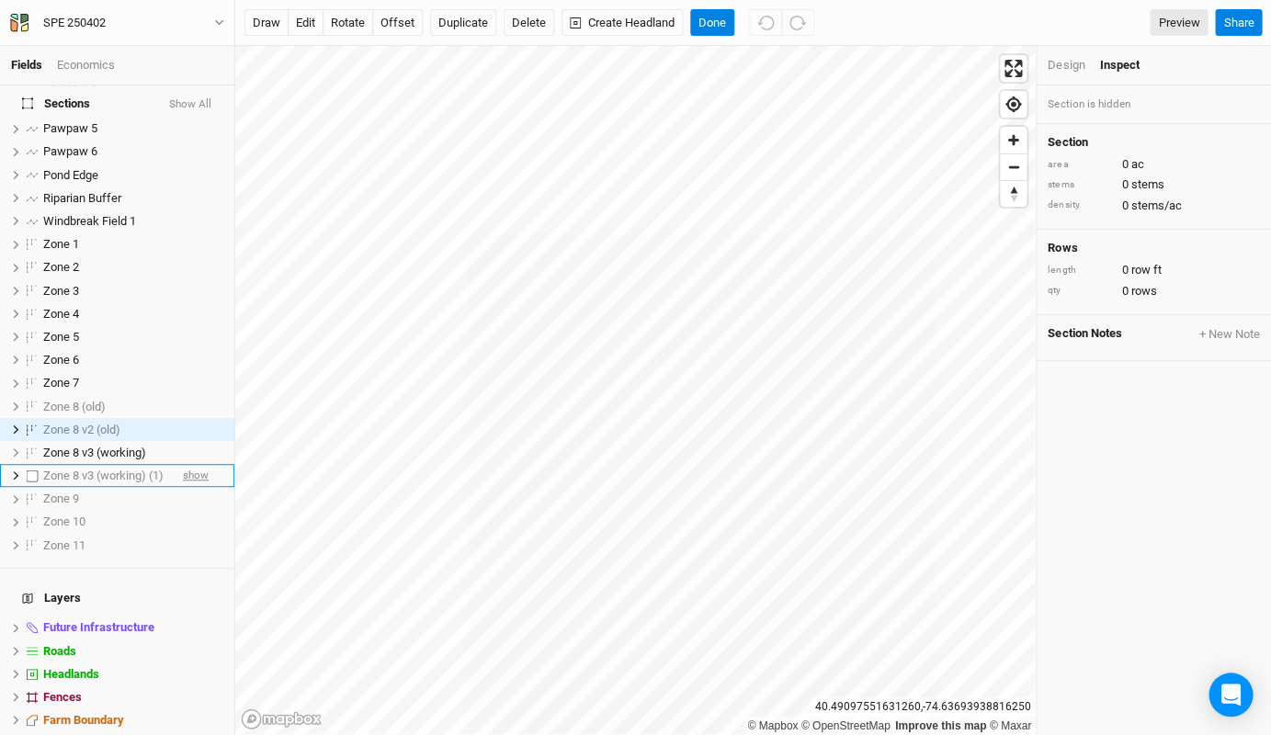
click at [197, 464] on span "show" at bounding box center [196, 475] width 26 height 23
click at [196, 464] on span "hide" at bounding box center [198, 475] width 20 height 23
click at [196, 441] on span "hide" at bounding box center [198, 452] width 20 height 23
click at [196, 464] on span "show" at bounding box center [196, 475] width 26 height 23
click at [197, 464] on span "hide" at bounding box center [198, 475] width 20 height 23
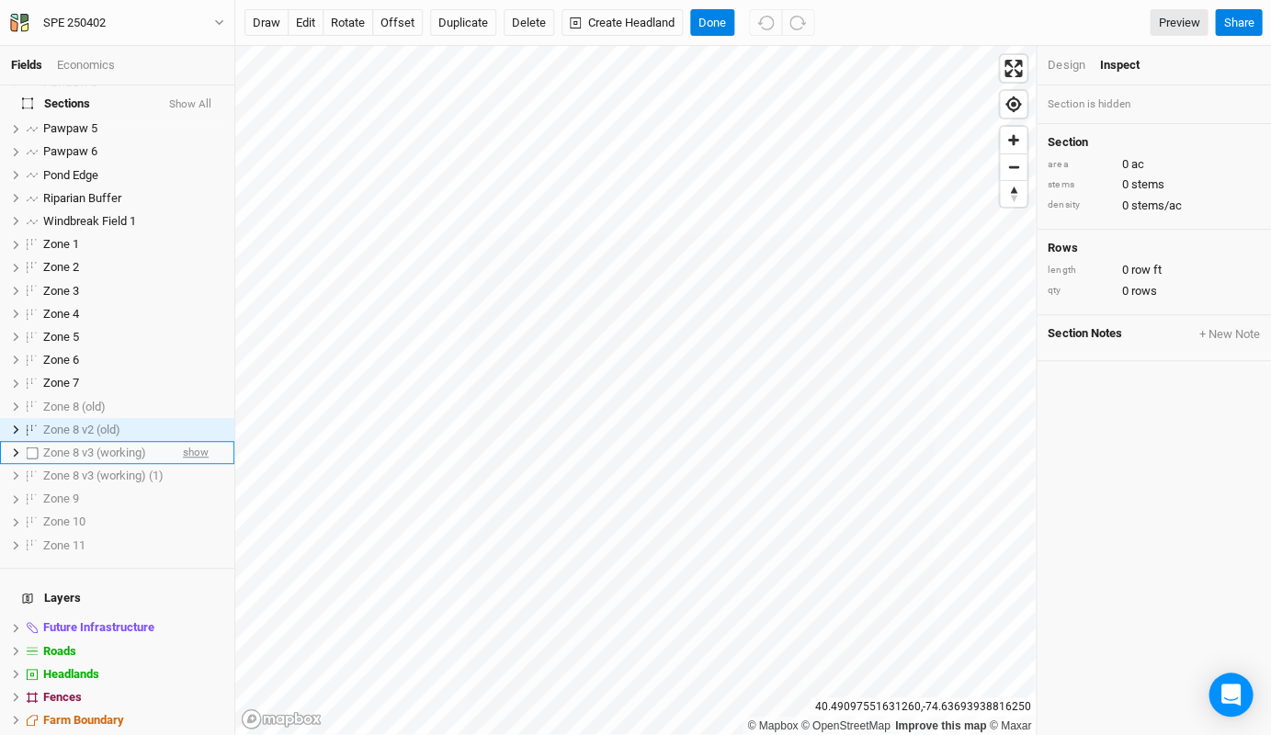
click at [197, 441] on span "show" at bounding box center [196, 452] width 26 height 23
click at [197, 441] on span "hide" at bounding box center [198, 452] width 20 height 23
click at [197, 441] on span "show" at bounding box center [196, 452] width 26 height 23
click at [164, 446] on div "Zone 8 v3 (working)" at bounding box center [108, 453] width 130 height 15
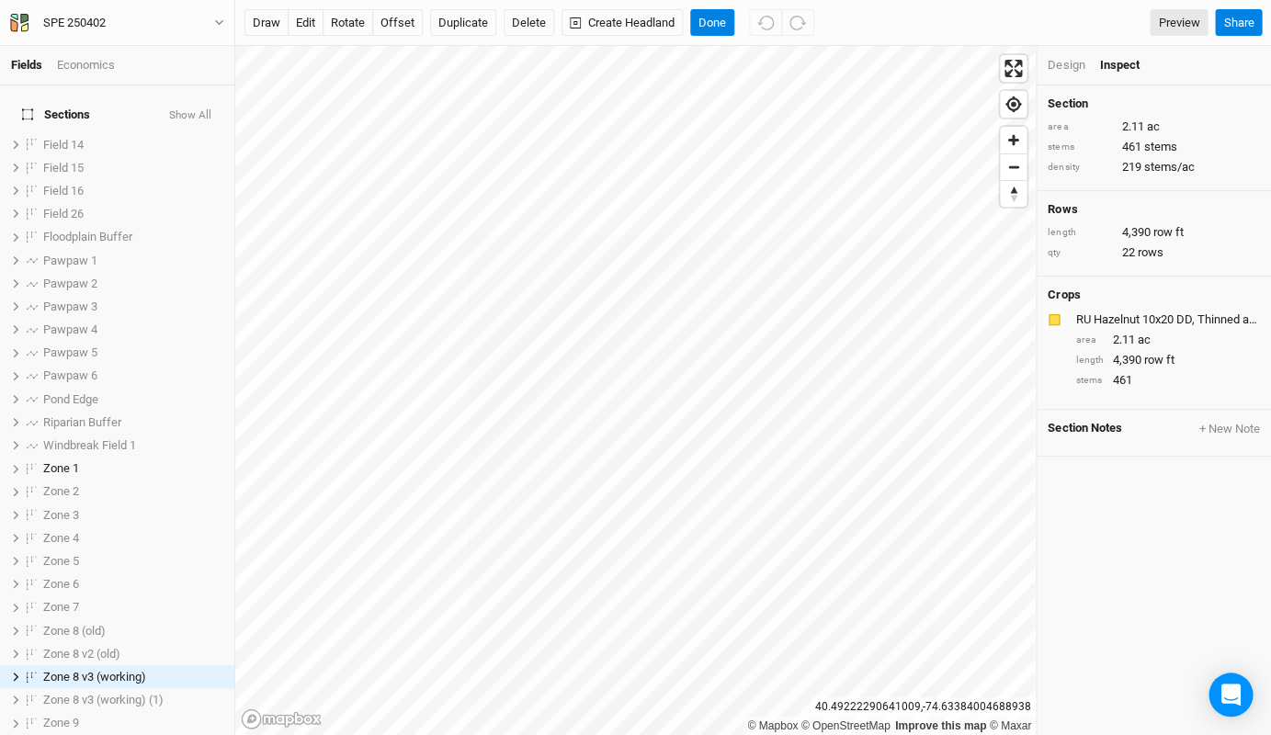
scroll to position [246, 0]
